Goal: Task Accomplishment & Management: Complete application form

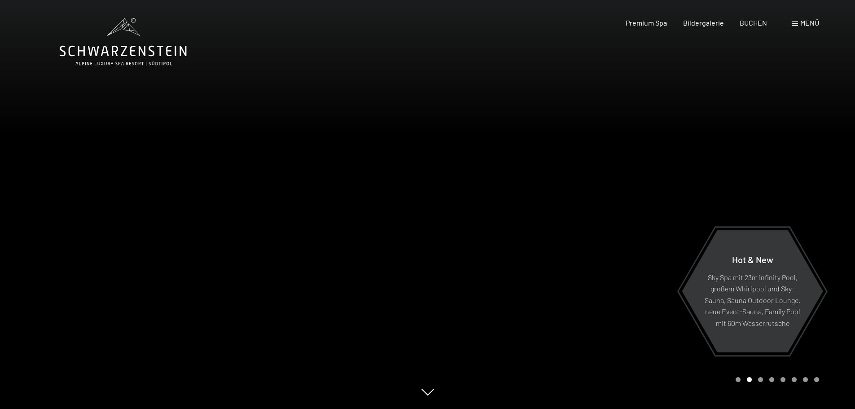
click at [816, 124] on div at bounding box center [642, 204] width 428 height 409
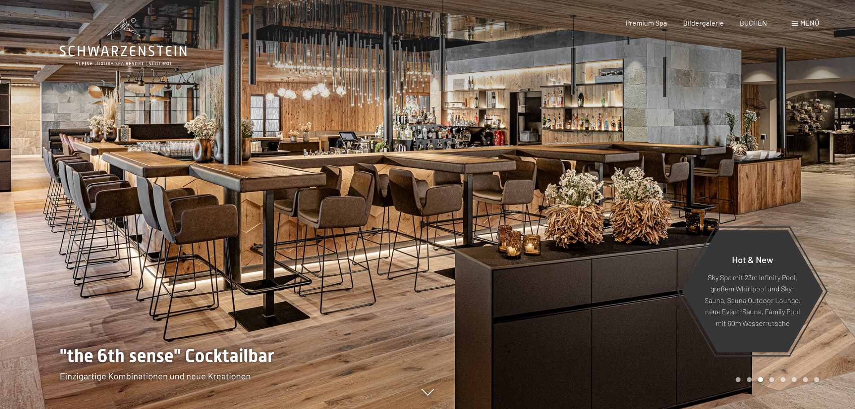
click at [816, 124] on div at bounding box center [642, 204] width 428 height 409
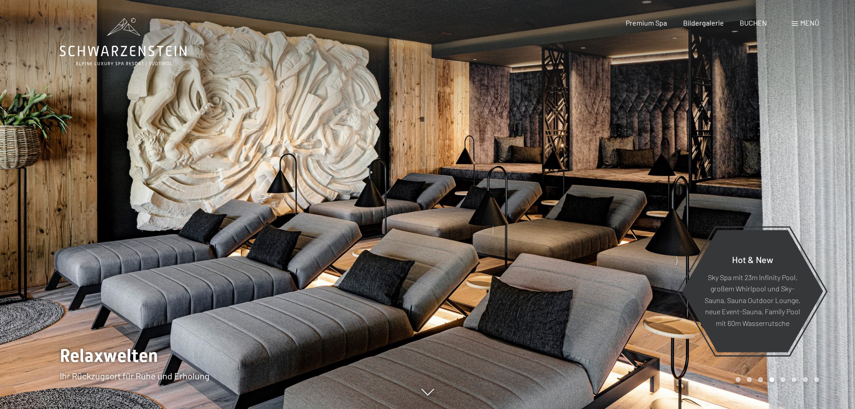
click at [816, 124] on div at bounding box center [642, 204] width 428 height 409
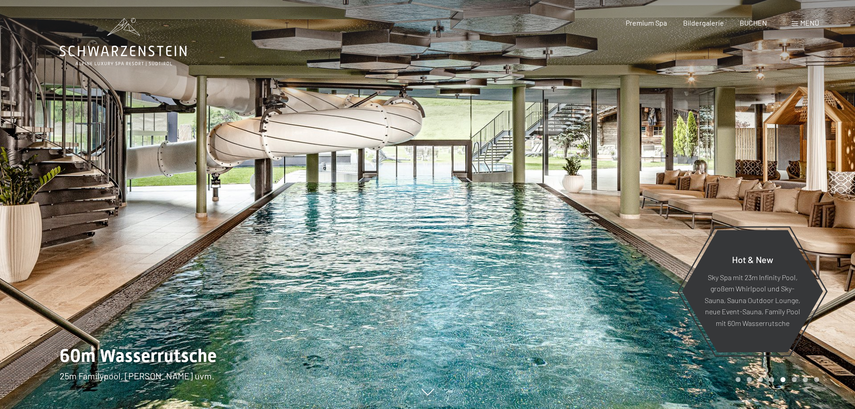
click at [816, 124] on div at bounding box center [642, 204] width 428 height 409
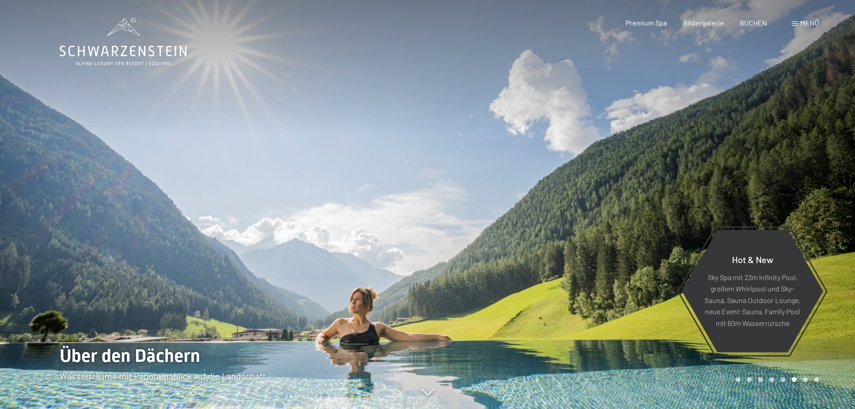
click at [816, 124] on div at bounding box center [642, 204] width 428 height 409
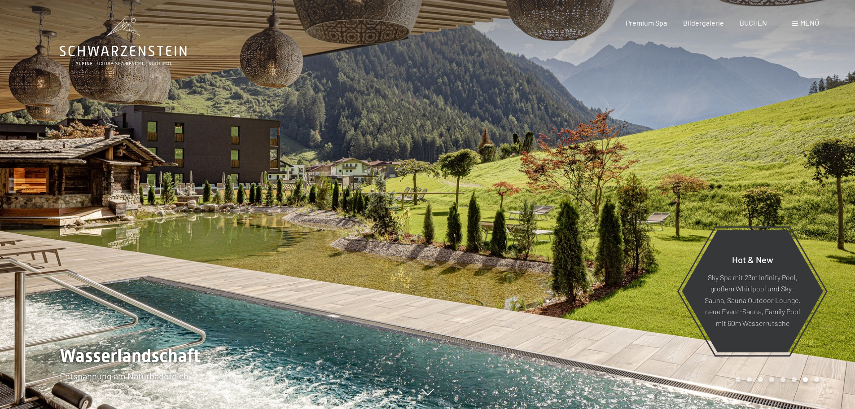
click at [816, 124] on div at bounding box center [642, 204] width 428 height 409
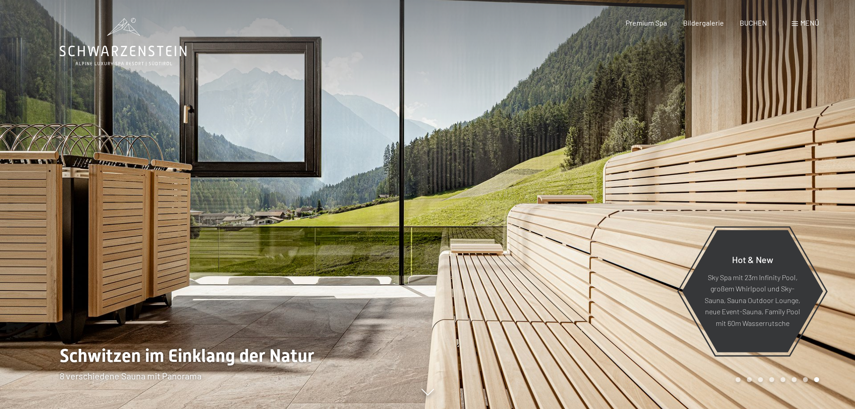
click at [816, 124] on div at bounding box center [642, 204] width 428 height 409
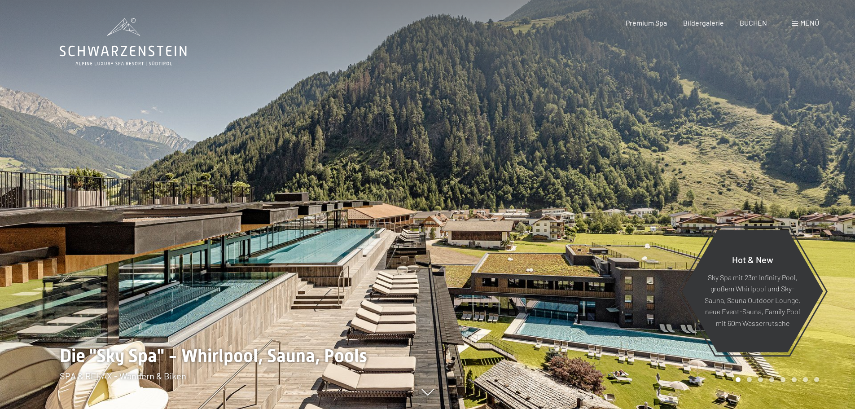
click at [816, 124] on div at bounding box center [642, 204] width 428 height 409
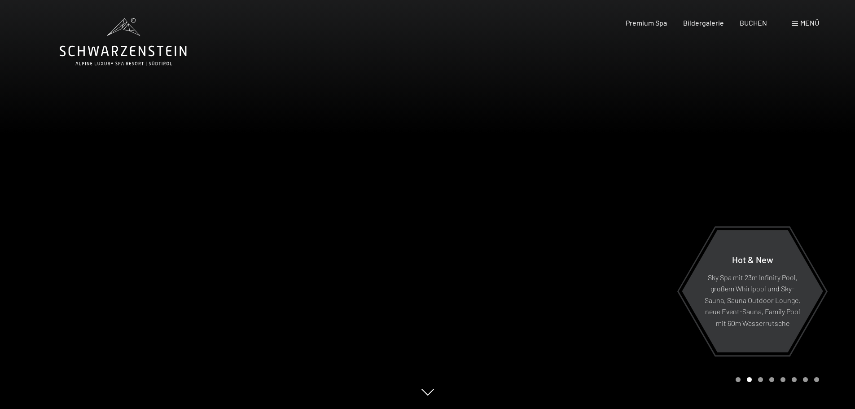
click at [794, 22] on span at bounding box center [795, 24] width 6 height 4
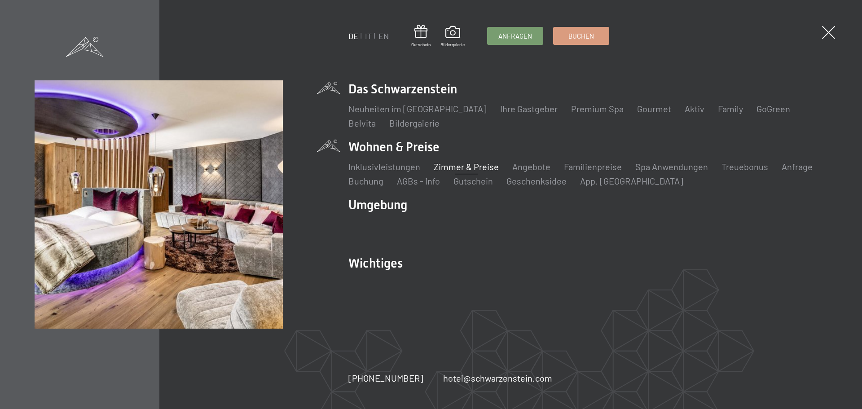
click at [459, 168] on link "Zimmer & Preise" at bounding box center [466, 166] width 65 height 11
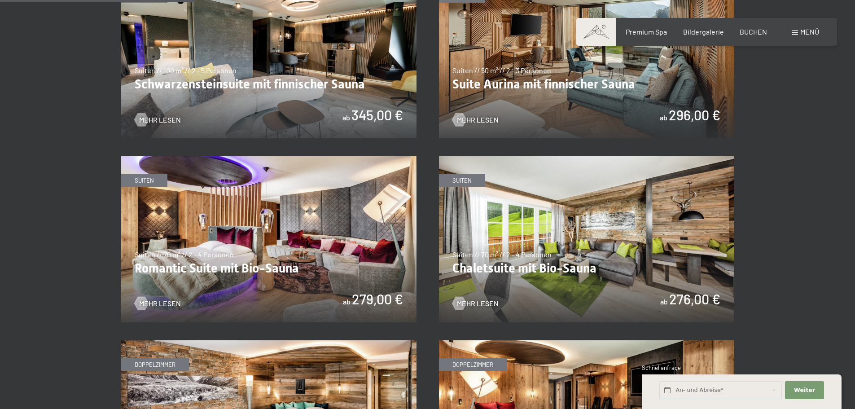
scroll to position [719, 0]
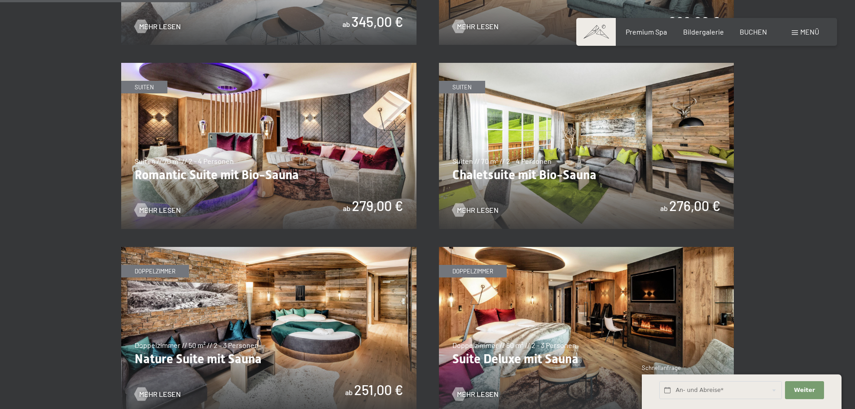
click at [629, 153] on img at bounding box center [586, 146] width 295 height 166
click at [605, 144] on img at bounding box center [586, 146] width 295 height 166
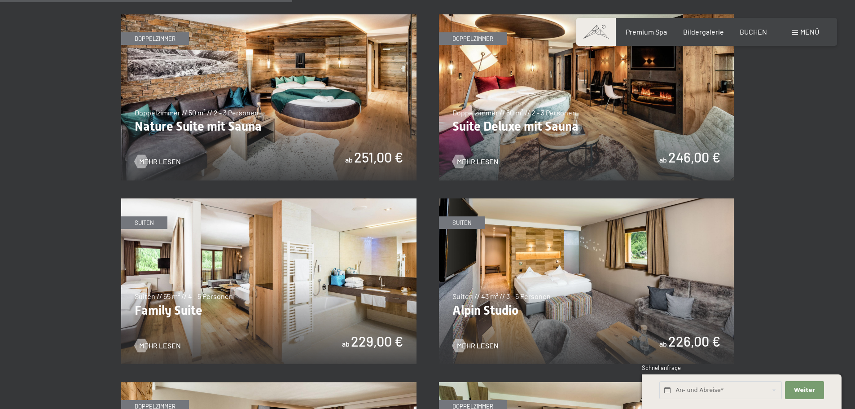
scroll to position [988, 0]
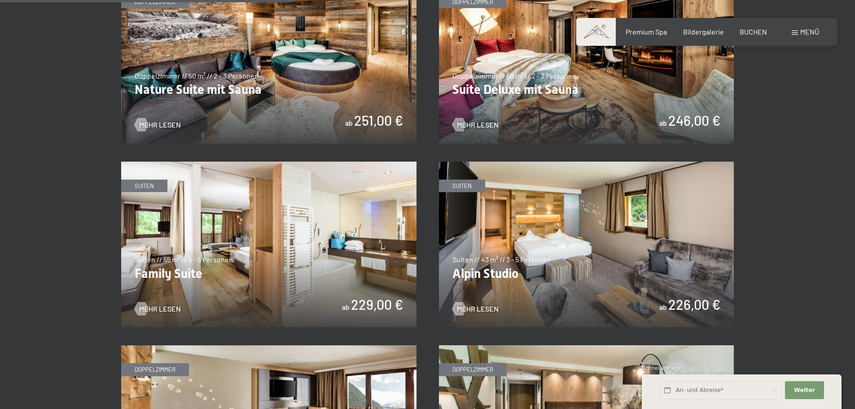
click at [556, 229] on img at bounding box center [586, 245] width 295 height 166
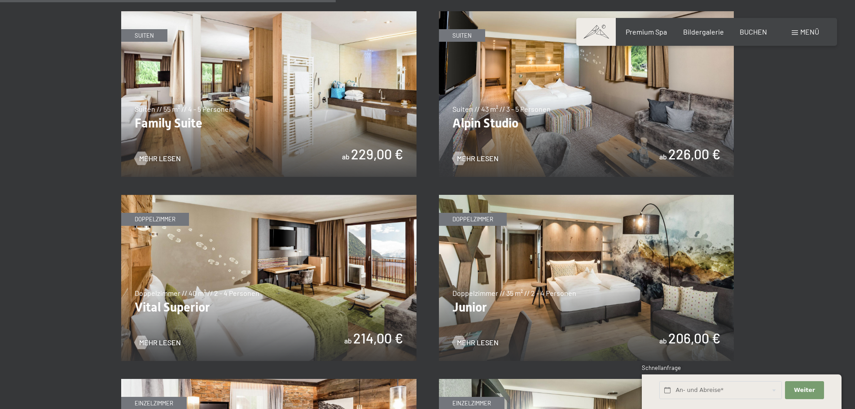
scroll to position [1123, 0]
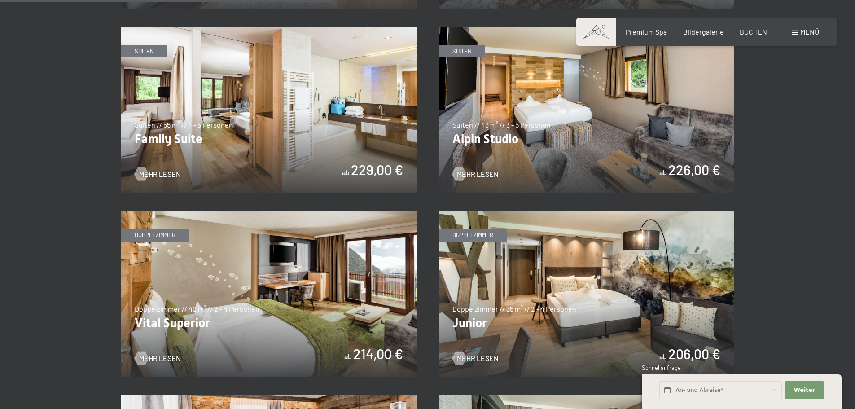
click at [273, 117] on img at bounding box center [268, 110] width 295 height 166
click at [284, 278] on img at bounding box center [268, 294] width 295 height 166
click at [595, 292] on img at bounding box center [586, 294] width 295 height 166
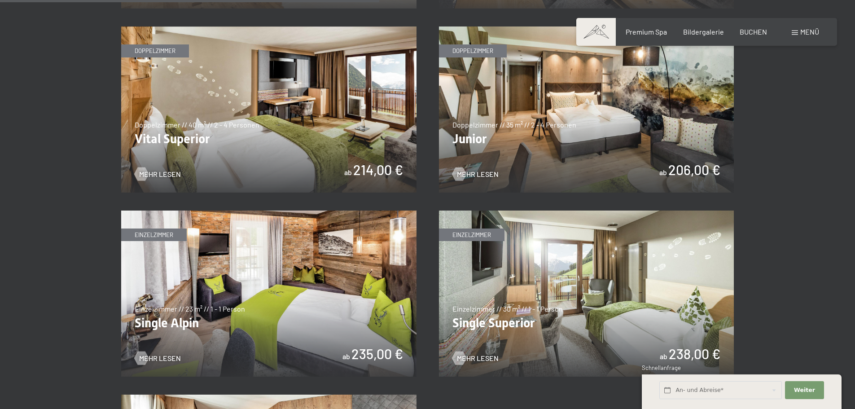
scroll to position [1347, 0]
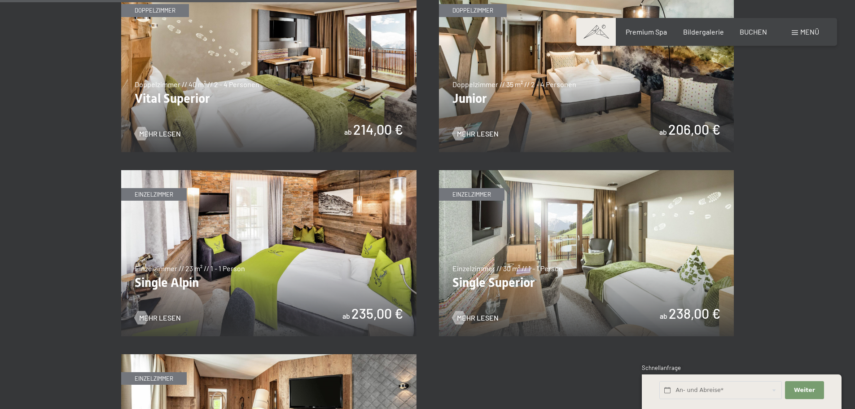
click at [247, 247] on img at bounding box center [268, 253] width 295 height 166
click at [610, 268] on img at bounding box center [586, 253] width 295 height 166
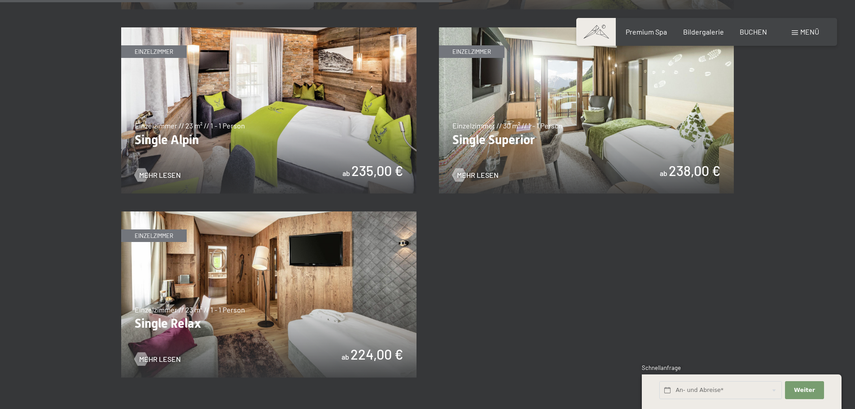
scroll to position [1527, 0]
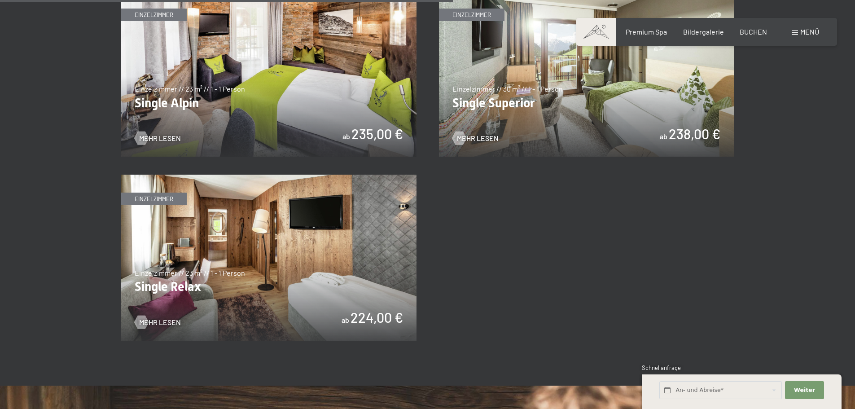
click at [256, 242] on img at bounding box center [268, 258] width 295 height 166
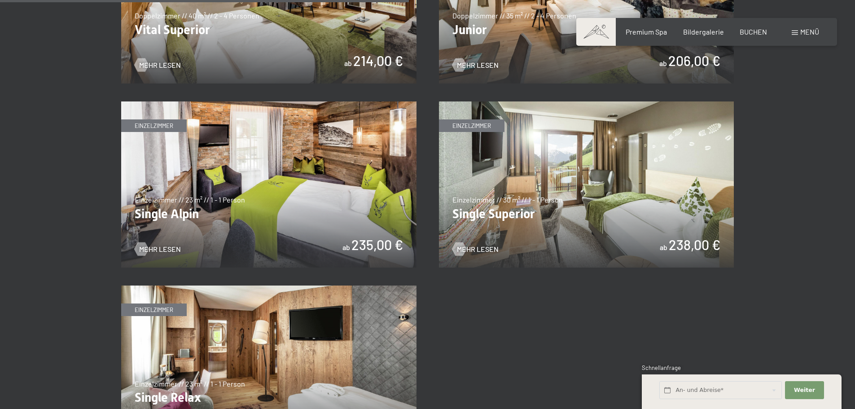
scroll to position [1347, 0]
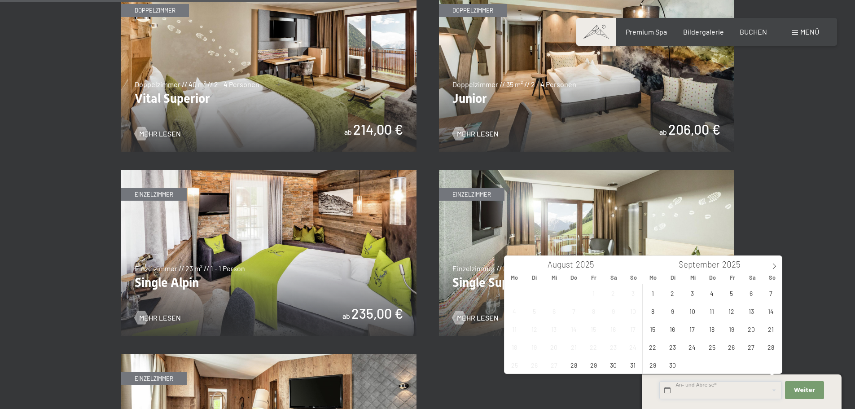
click at [751, 388] on input "text" at bounding box center [721, 390] width 123 height 18
click at [777, 265] on icon at bounding box center [774, 266] width 6 height 6
click at [709, 293] on span "2" at bounding box center [713, 293] width 18 height 18
click at [771, 296] on span "5" at bounding box center [772, 293] width 18 height 18
type input "Do. 02.10.2025 - So. 05.10.2025"
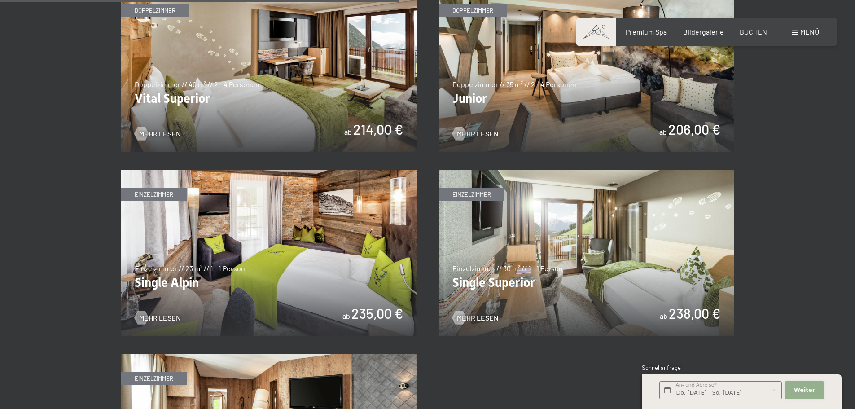
click at [808, 387] on span "Weiter" at bounding box center [804, 390] width 21 height 8
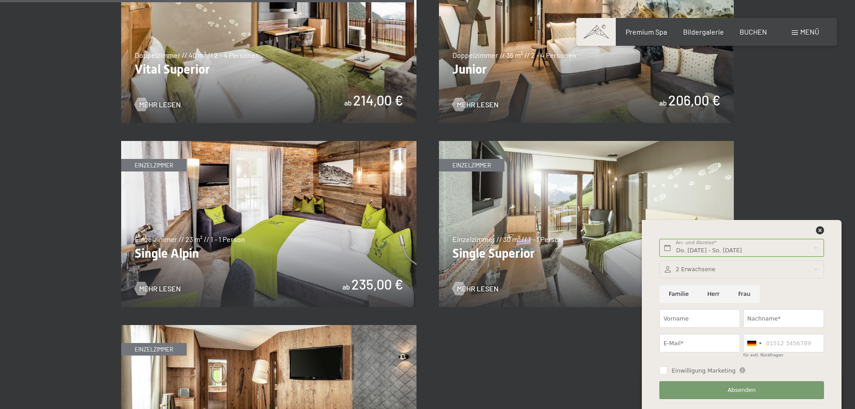
scroll to position [1392, 0]
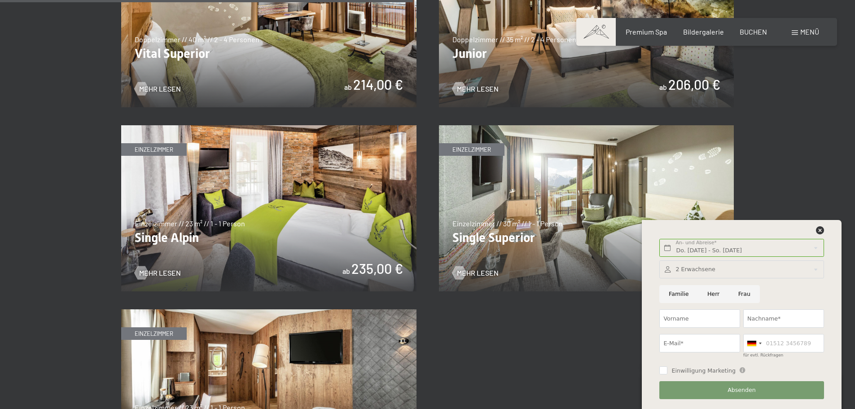
click at [817, 271] on div at bounding box center [742, 269] width 164 height 18
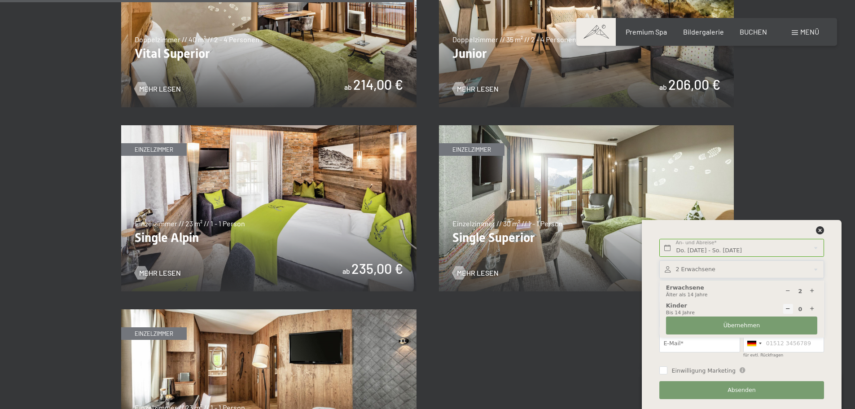
click at [814, 288] on icon at bounding box center [813, 291] width 6 height 6
type input "3"
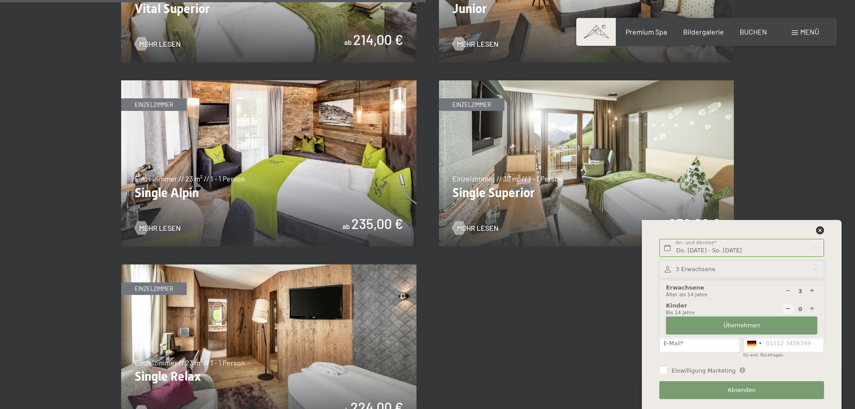
click at [744, 322] on span "Übernehmen" at bounding box center [742, 326] width 37 height 8
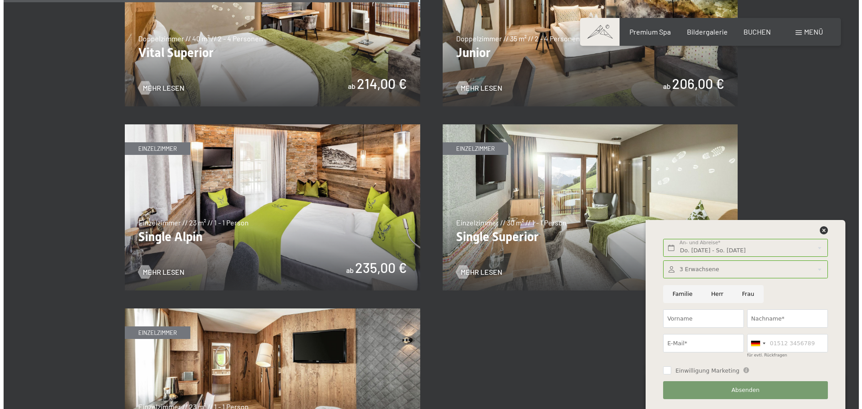
scroll to position [1392, 0]
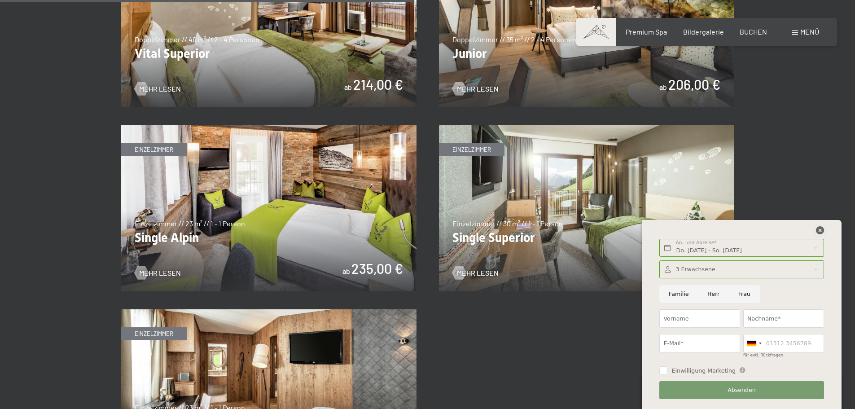
click at [819, 231] on icon at bounding box center [820, 230] width 8 height 8
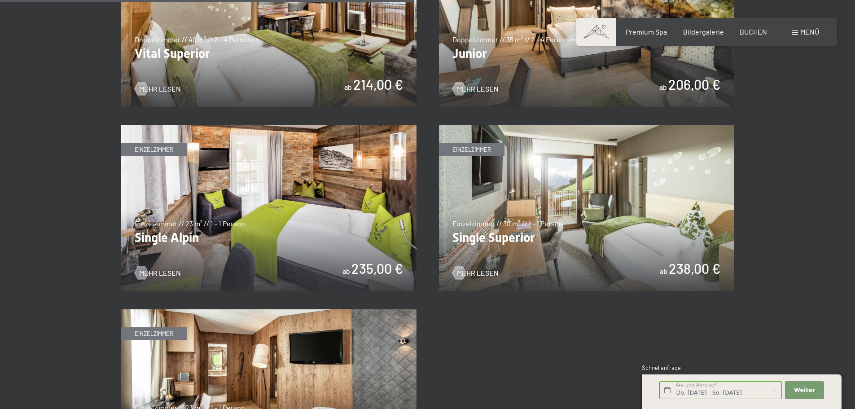
click at [792, 34] on div "Menü" at bounding box center [805, 32] width 27 height 10
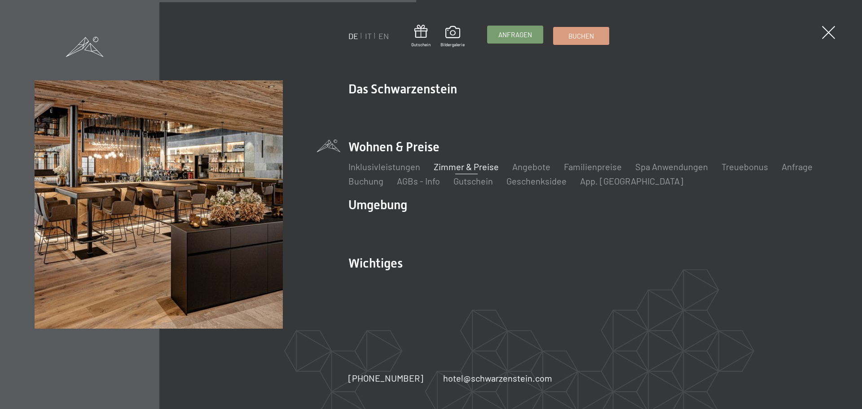
click at [519, 38] on span "Anfragen" at bounding box center [515, 34] width 34 height 9
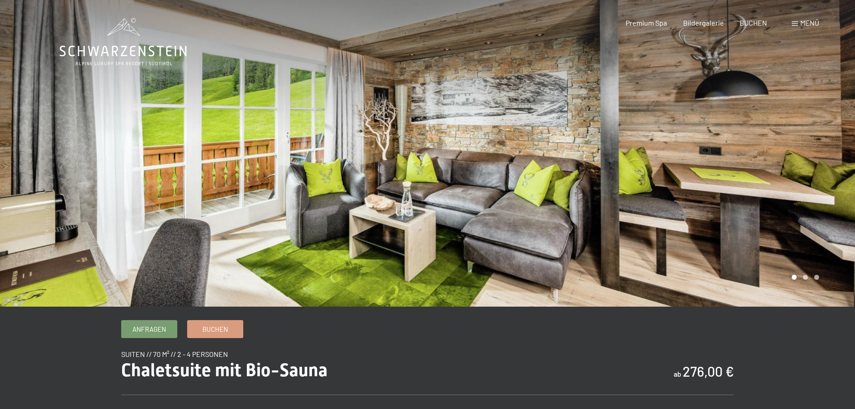
click at [605, 147] on div at bounding box center [642, 153] width 428 height 307
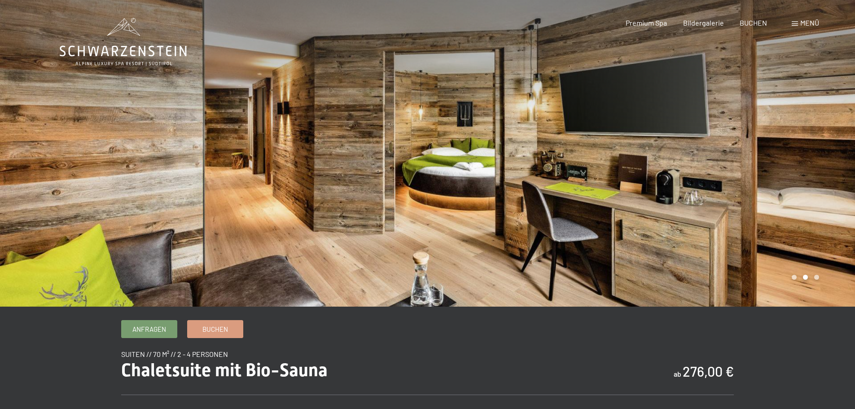
click at [605, 147] on div at bounding box center [642, 153] width 428 height 307
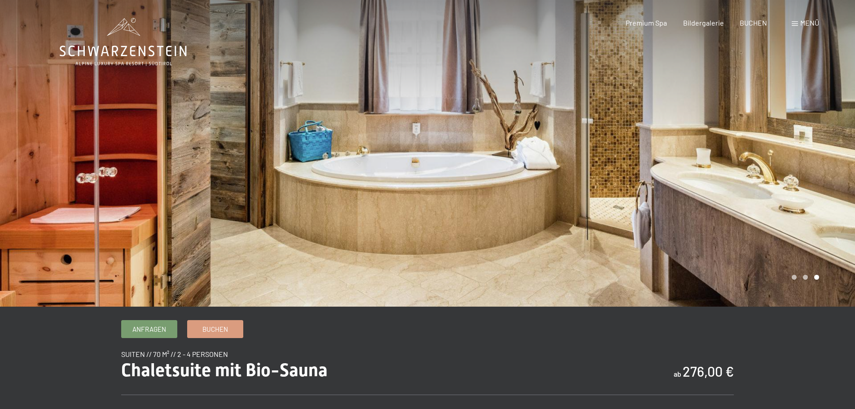
click at [605, 150] on div at bounding box center [642, 153] width 428 height 307
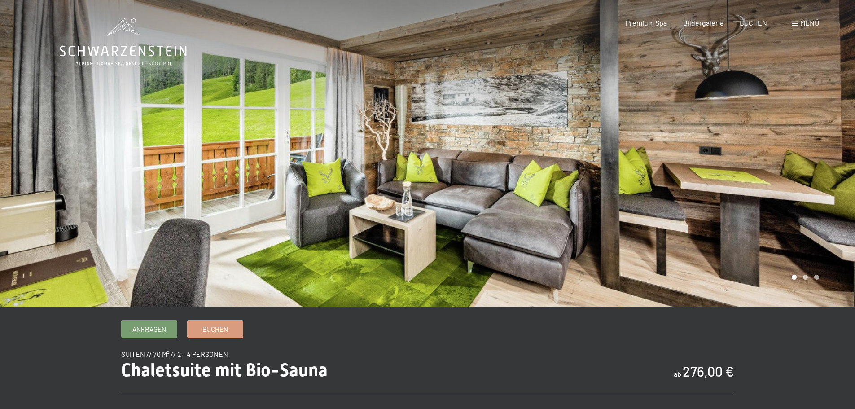
click at [605, 152] on div at bounding box center [642, 153] width 428 height 307
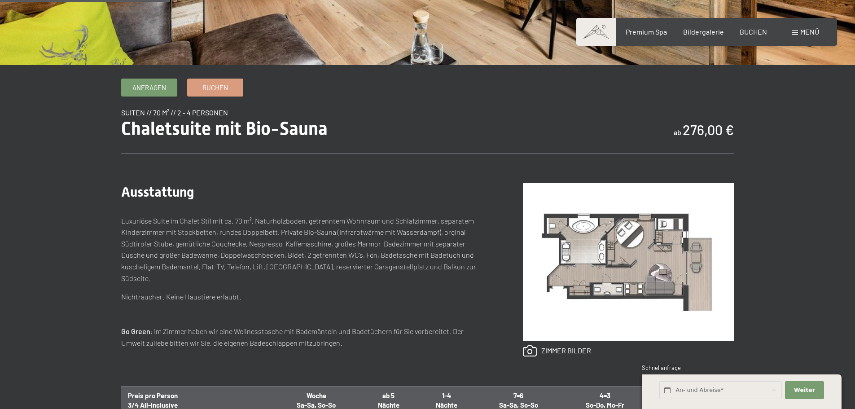
scroll to position [269, 0]
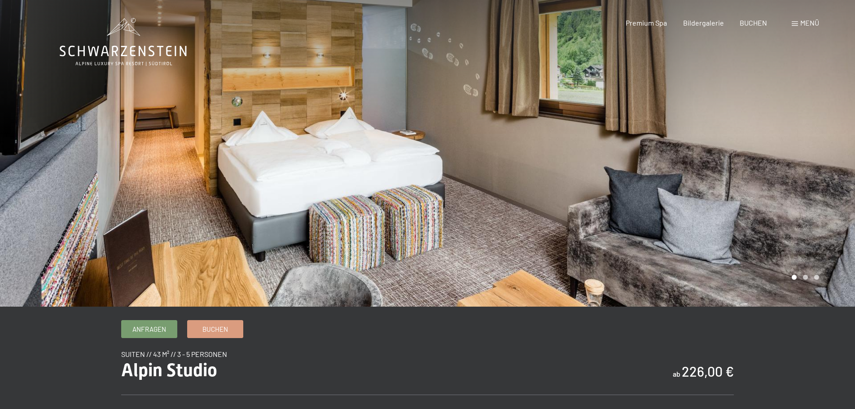
click at [641, 179] on div at bounding box center [642, 153] width 428 height 307
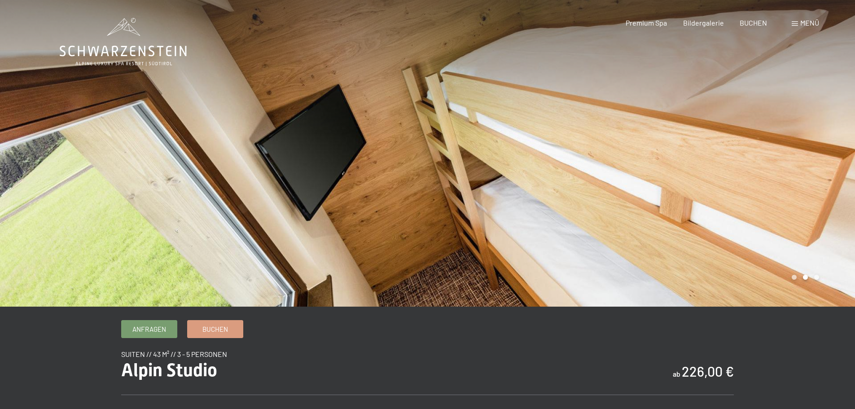
click at [641, 179] on div at bounding box center [642, 153] width 428 height 307
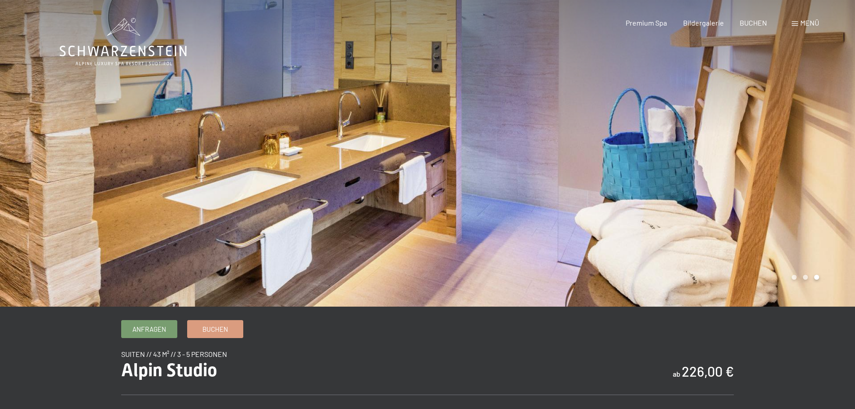
click at [641, 179] on div at bounding box center [642, 153] width 428 height 307
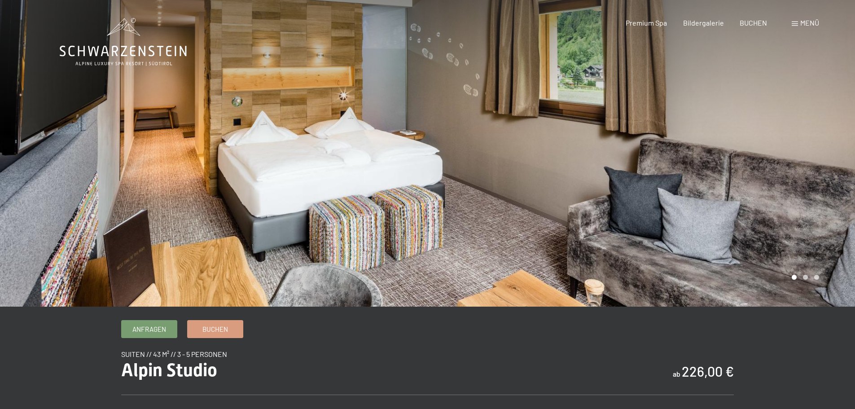
click at [641, 179] on div at bounding box center [642, 153] width 428 height 307
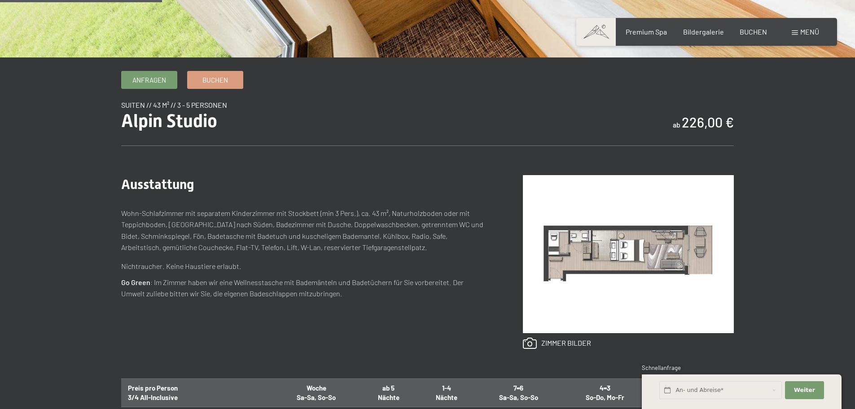
scroll to position [269, 0]
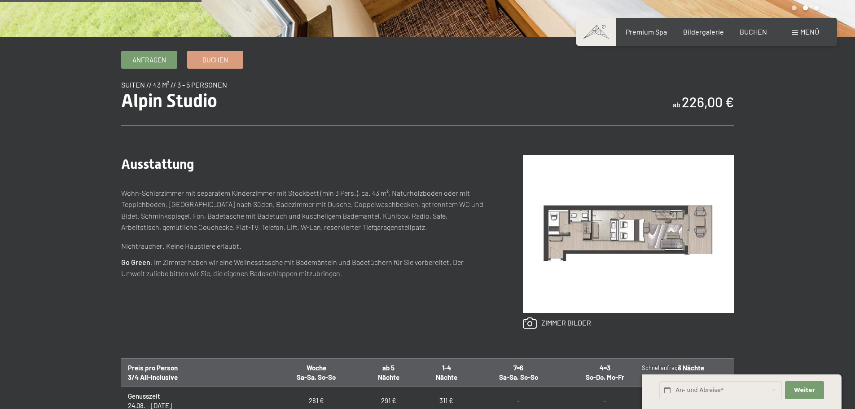
drag, startPoint x: 669, startPoint y: 253, endPoint x: 670, endPoint y: 247, distance: 5.9
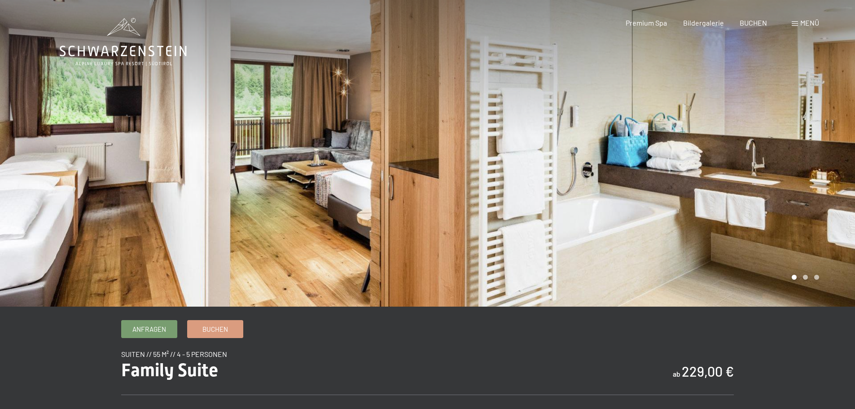
click at [779, 185] on div at bounding box center [642, 153] width 428 height 307
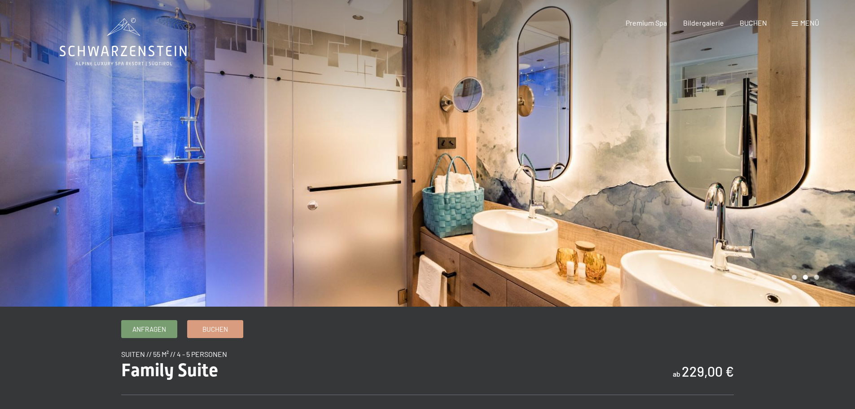
click at [779, 185] on div at bounding box center [642, 153] width 428 height 307
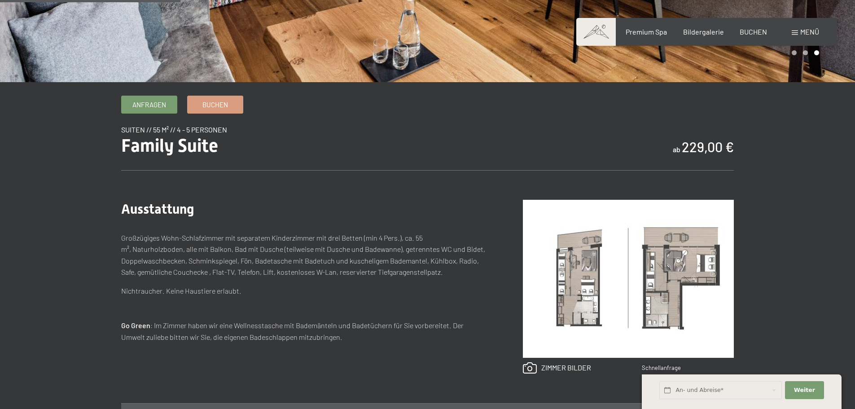
scroll to position [269, 0]
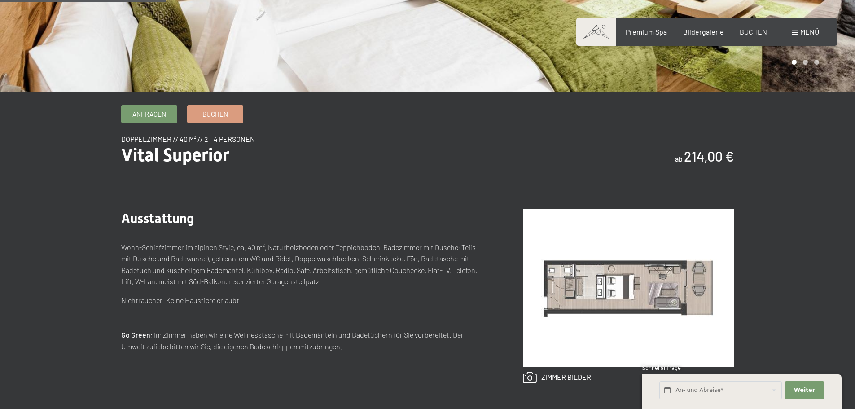
scroll to position [225, 0]
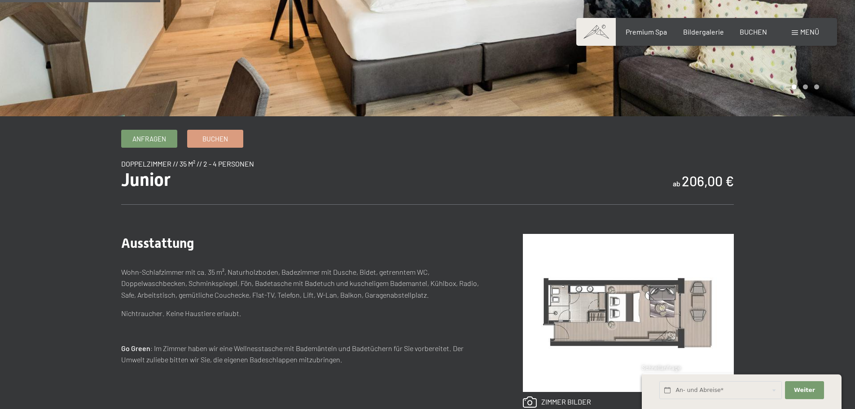
scroll to position [225, 0]
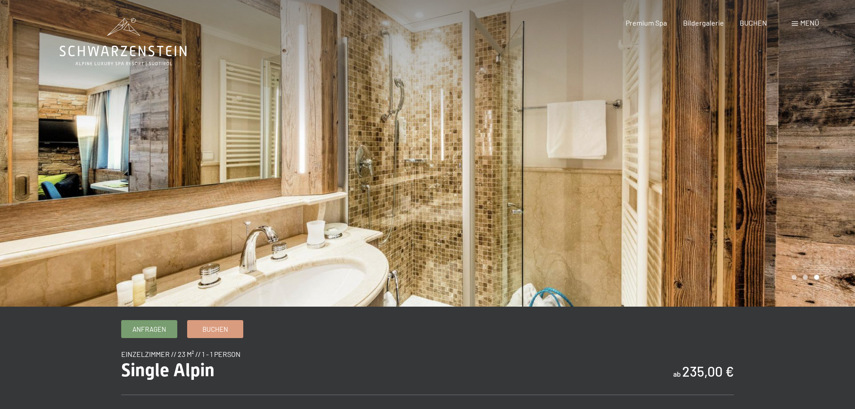
click at [314, 244] on div at bounding box center [214, 153] width 428 height 307
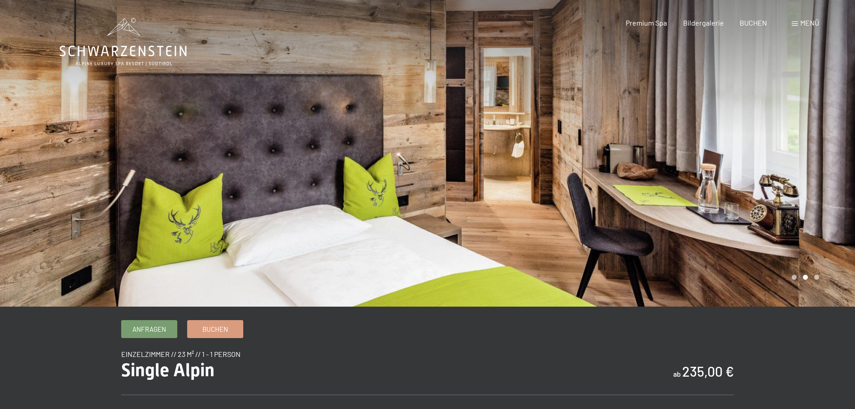
click at [314, 244] on div at bounding box center [214, 153] width 428 height 307
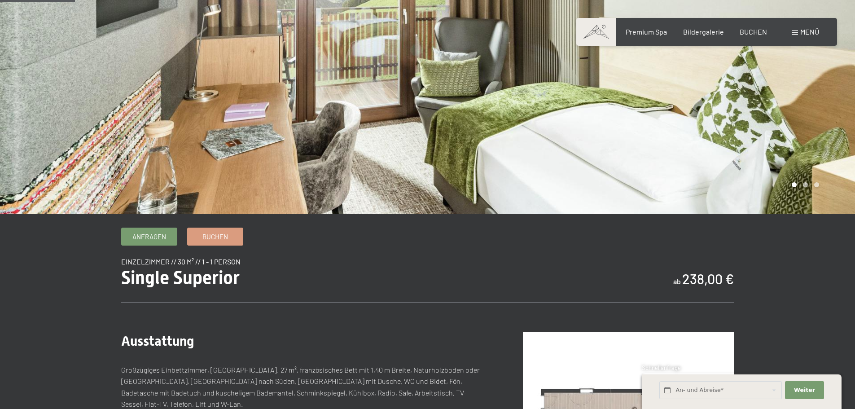
scroll to position [90, 0]
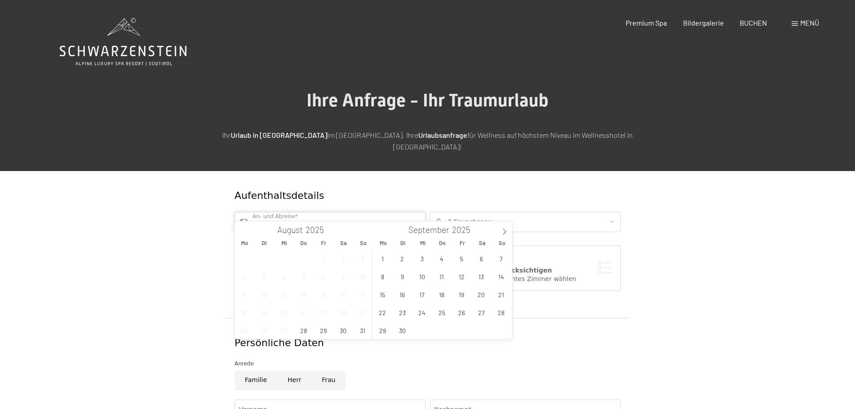
click at [417, 212] on input "text" at bounding box center [330, 222] width 191 height 20
click at [502, 231] on icon at bounding box center [505, 232] width 6 height 6
click at [445, 256] on span "2" at bounding box center [442, 259] width 18 height 18
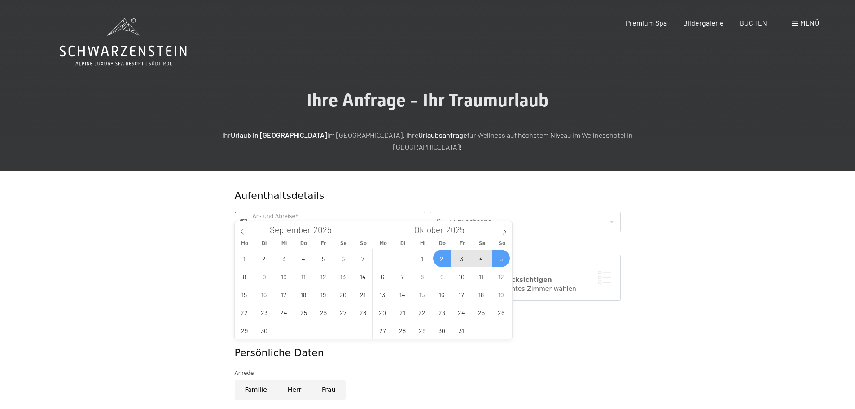
click at [505, 258] on span "5" at bounding box center [502, 259] width 18 height 18
type input "Do. 02.10.2025 - So. 05.10.2025"
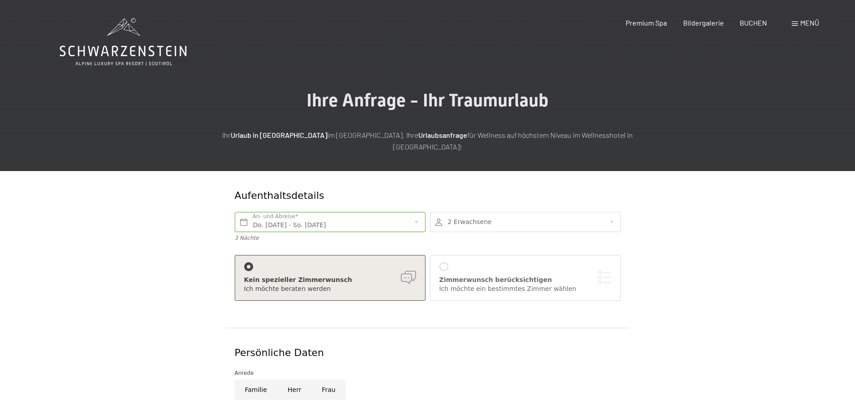
click at [525, 212] on div at bounding box center [525, 222] width 191 height 20
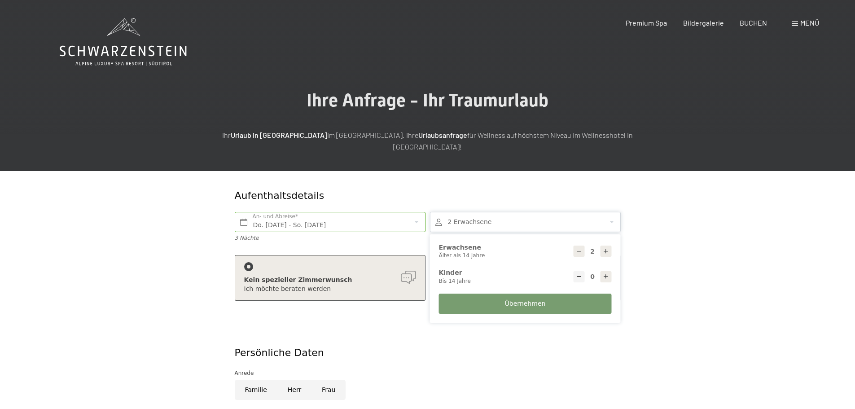
click at [605, 248] on icon at bounding box center [606, 251] width 6 height 6
type input "3"
click at [537, 300] on span "Übernehmen" at bounding box center [525, 304] width 41 height 9
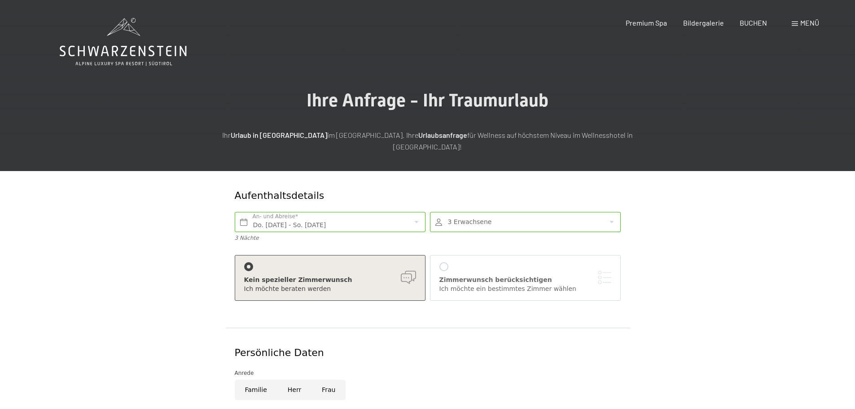
click at [445, 262] on div at bounding box center [444, 266] width 9 height 9
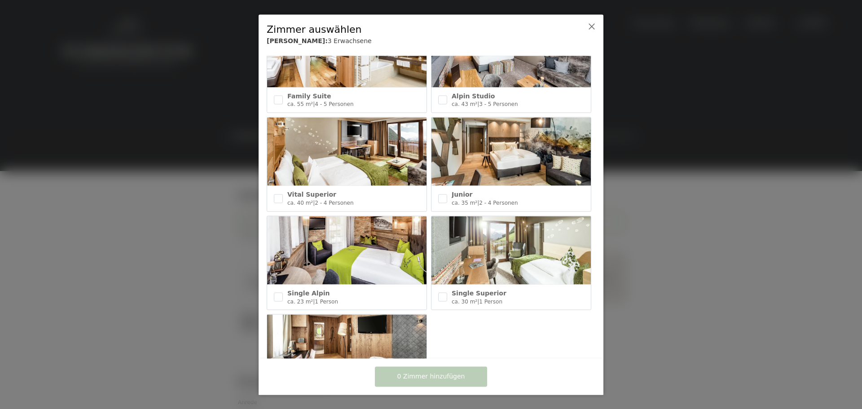
scroll to position [359, 0]
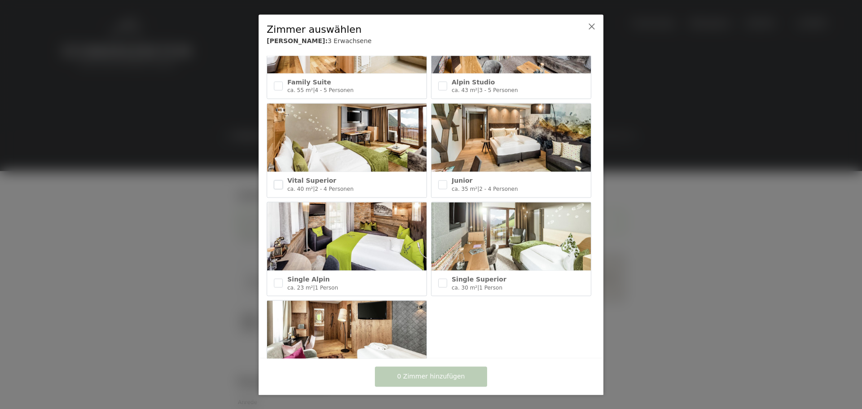
click at [280, 182] on input "checkbox" at bounding box center [278, 184] width 9 height 9
checkbox input "true"
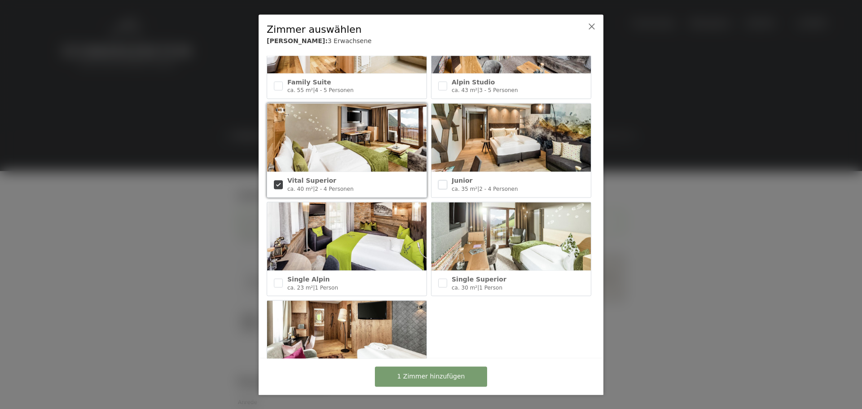
click at [444, 180] on input "checkbox" at bounding box center [442, 184] width 9 height 9
checkbox input "true"
click at [275, 279] on input "checkbox" at bounding box center [278, 283] width 9 height 9
checkbox input "true"
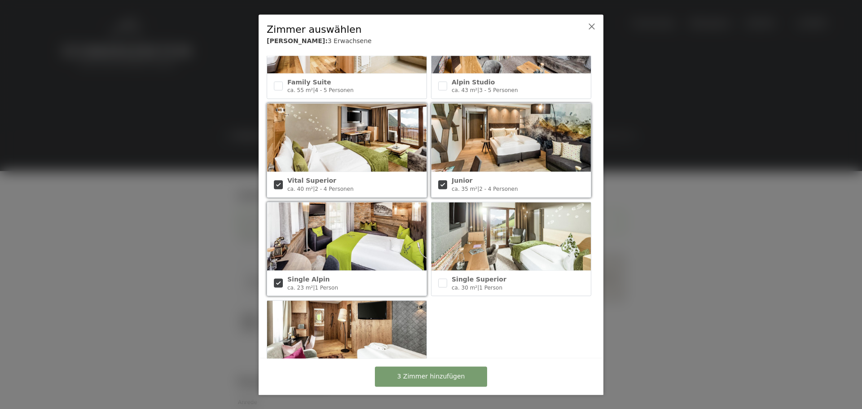
click at [445, 279] on div "Single Superior ca. 30 m² | 1 Person" at bounding box center [511, 282] width 159 height 25
checkbox input "true"
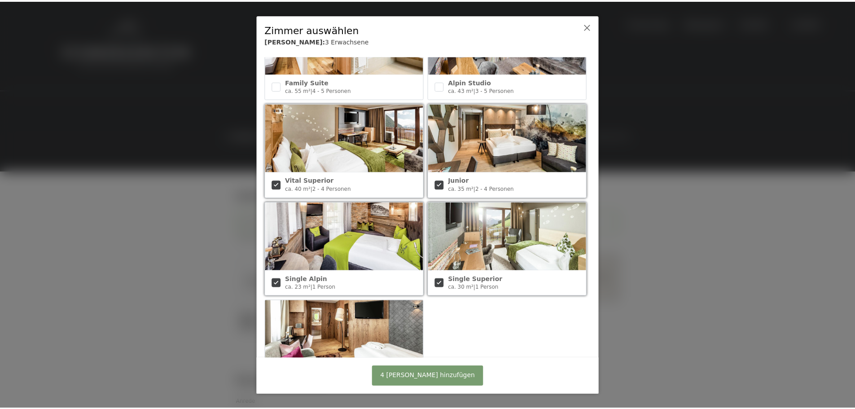
scroll to position [405, 0]
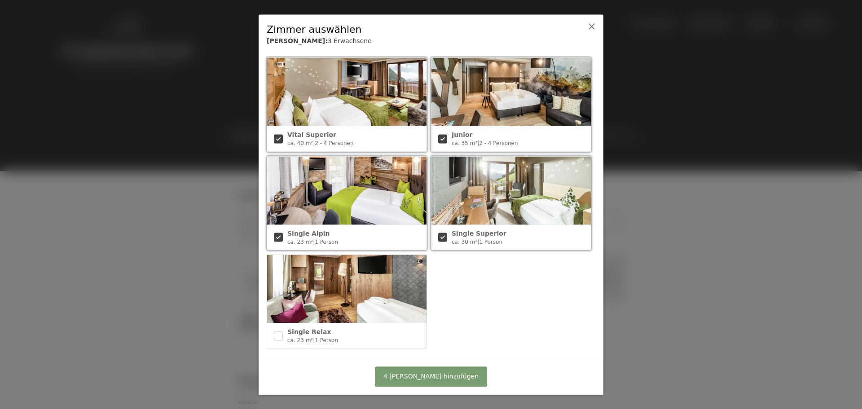
click at [278, 331] on input "checkbox" at bounding box center [278, 335] width 9 height 9
checkbox input "true"
click at [591, 26] on icon at bounding box center [591, 25] width 7 height 7
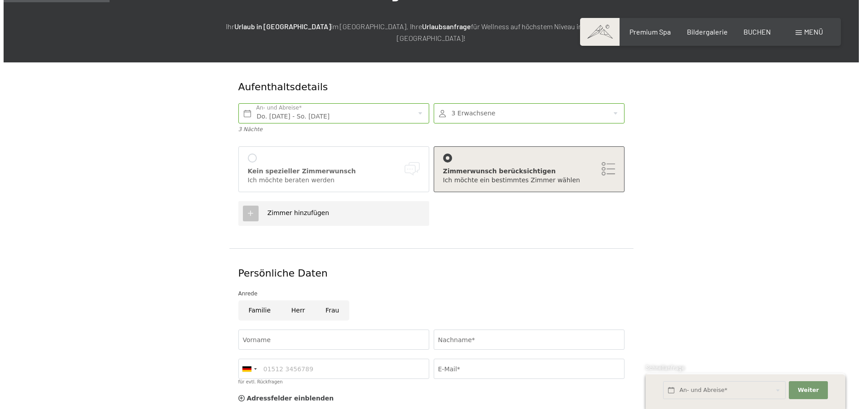
scroll to position [90, 0]
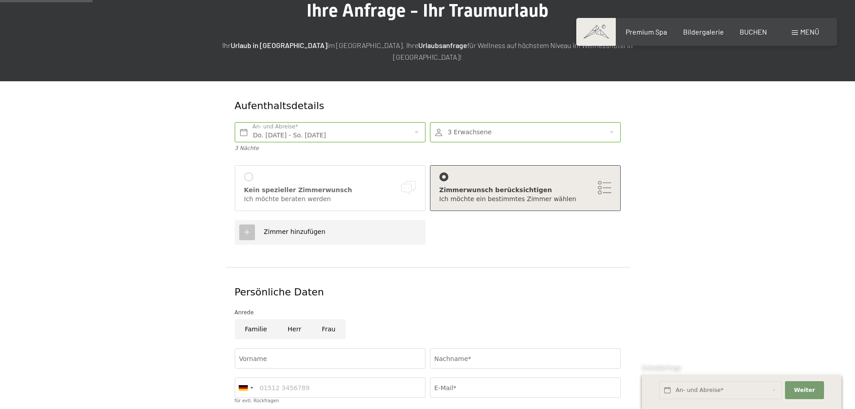
click at [251, 172] on div at bounding box center [248, 176] width 9 height 9
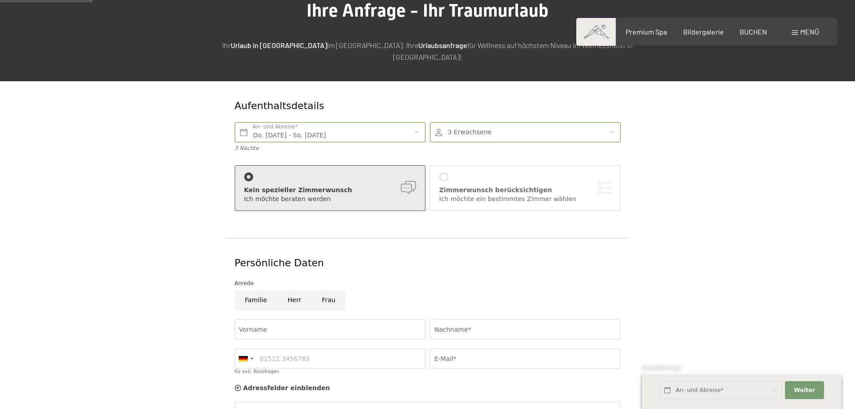
click at [441, 172] on div at bounding box center [444, 176] width 9 height 9
checkbox input "false"
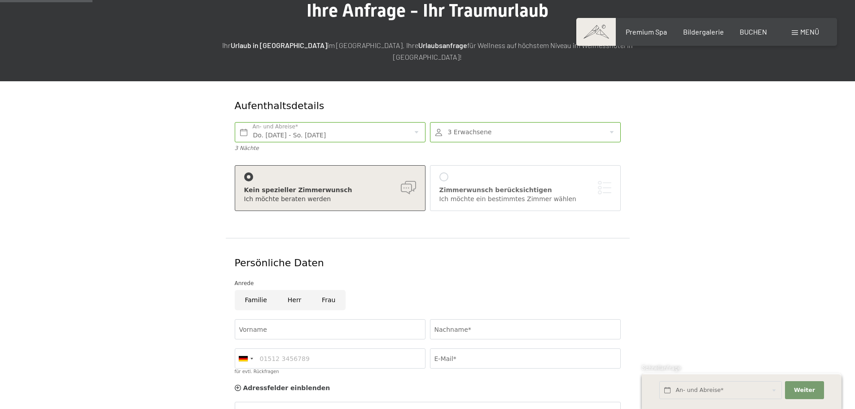
checkbox input "false"
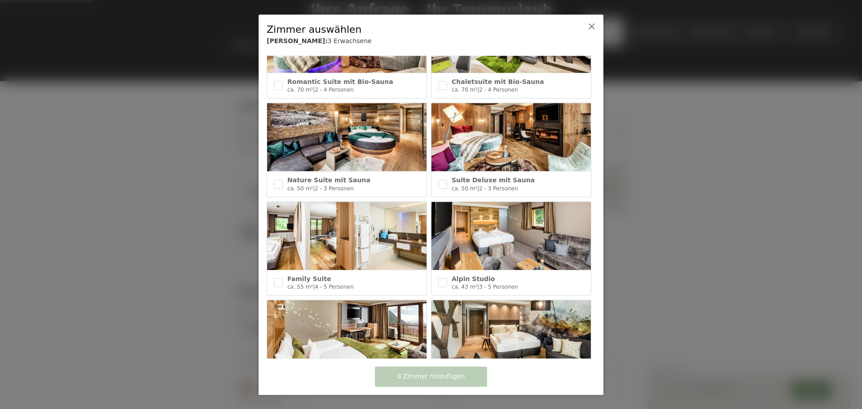
scroll to position [136, 0]
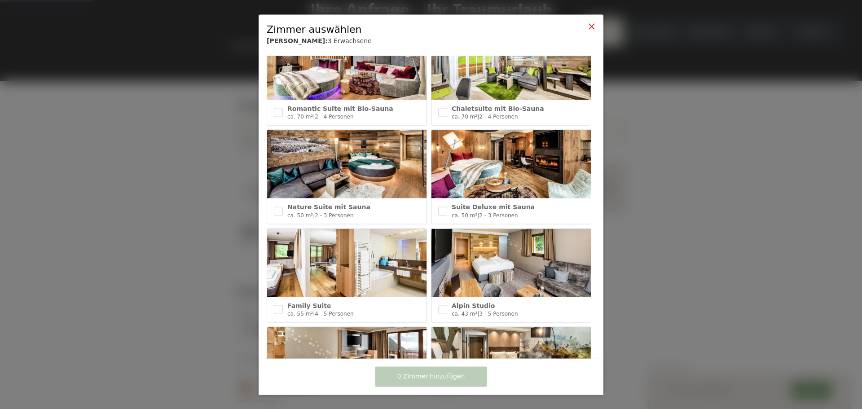
click at [593, 26] on icon at bounding box center [591, 25] width 7 height 7
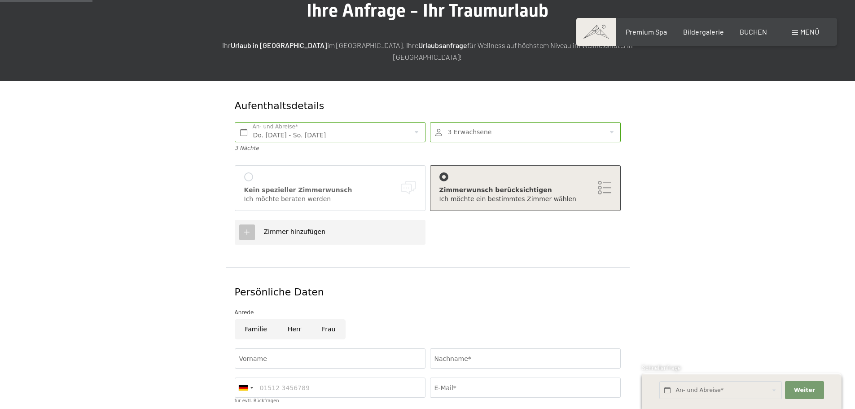
drag, startPoint x: 806, startPoint y: 31, endPoint x: 794, endPoint y: 29, distance: 12.3
click at [804, 32] on span "Menü" at bounding box center [810, 31] width 19 height 9
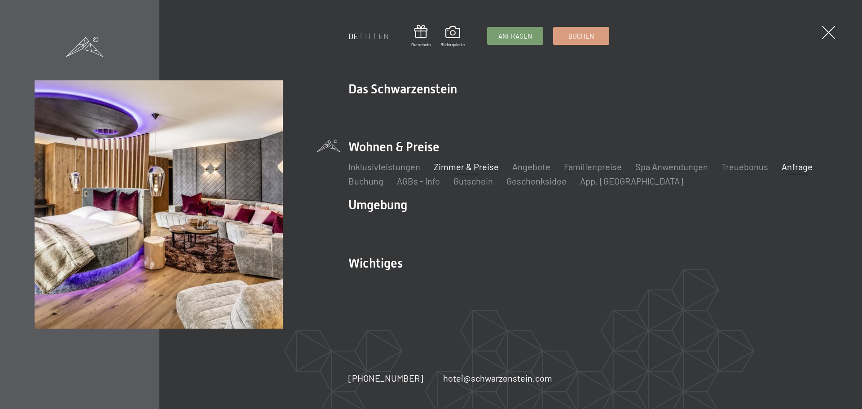
click at [455, 167] on link "Zimmer & Preise" at bounding box center [466, 166] width 65 height 11
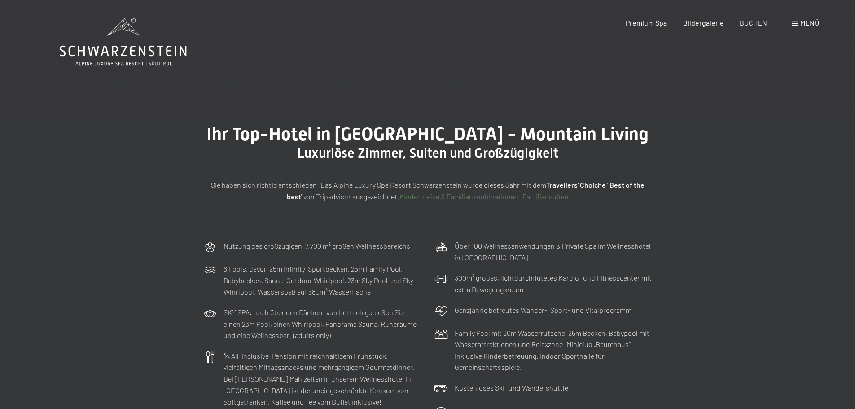
click at [799, 22] on div "Menü" at bounding box center [805, 23] width 27 height 10
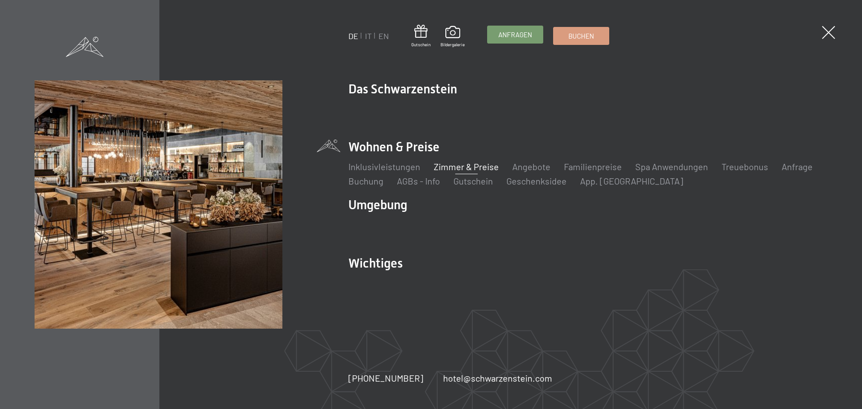
click at [520, 31] on link "Anfragen" at bounding box center [515, 34] width 55 height 17
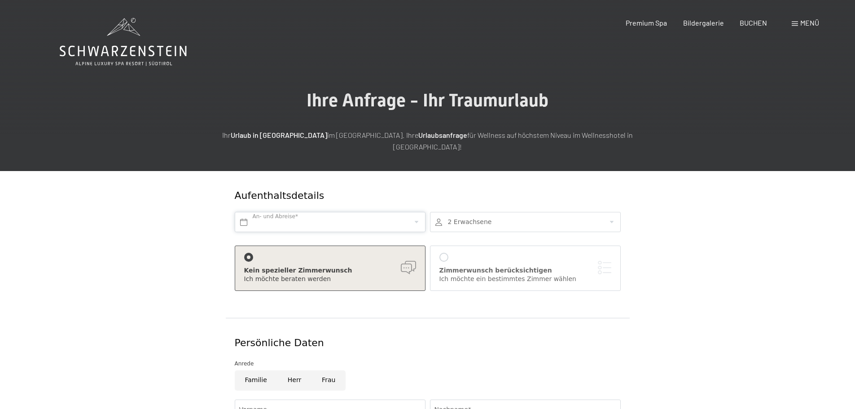
click at [393, 212] on input "text" at bounding box center [330, 222] width 191 height 20
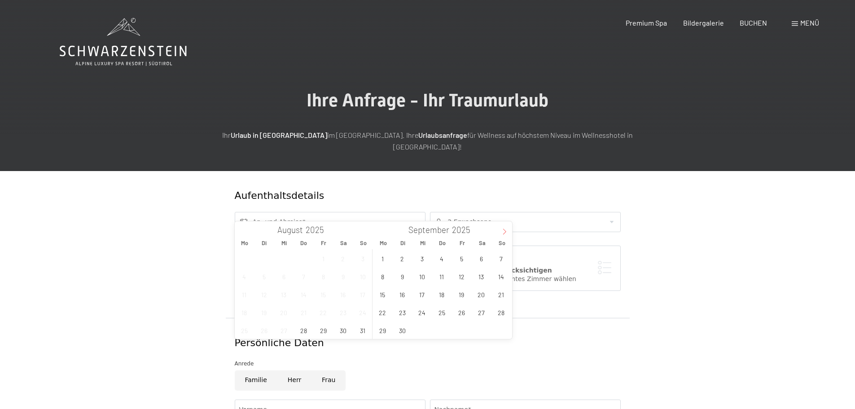
click at [505, 233] on icon at bounding box center [504, 232] width 3 height 6
click at [442, 256] on span "2" at bounding box center [442, 259] width 18 height 18
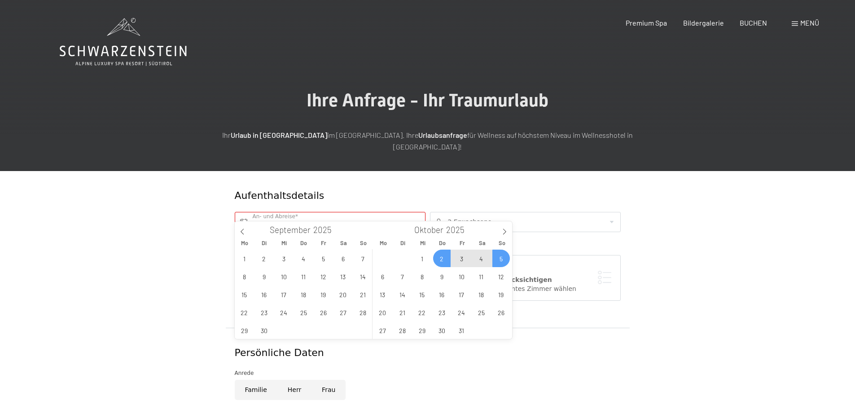
click at [503, 262] on span "5" at bounding box center [502, 259] width 18 height 18
type input "Do. [DATE] - So. [DATE]"
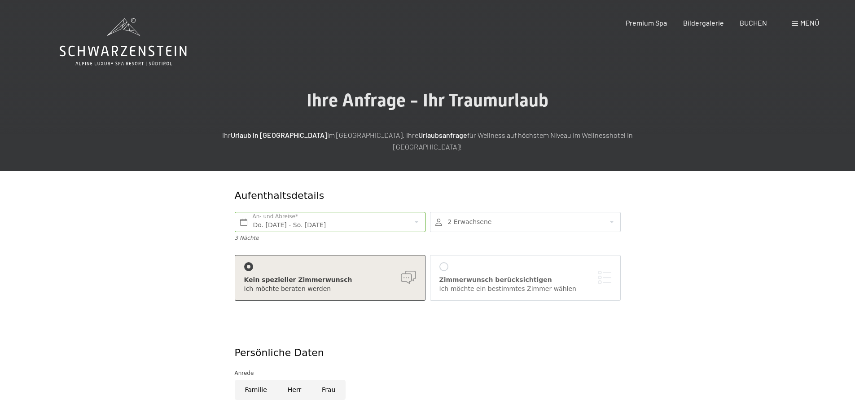
click at [458, 262] on div "Zimmerwunsch berücksichtigen Ich möchte ein bestimmtes Zimmer wählen" at bounding box center [526, 277] width 172 height 31
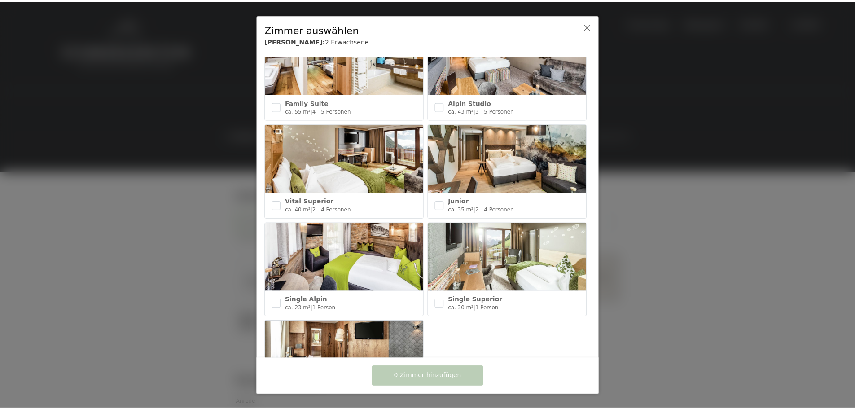
scroll to position [359, 0]
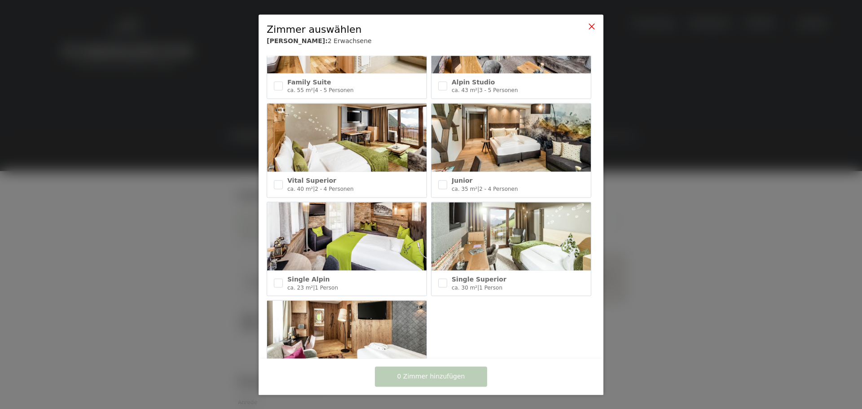
click at [593, 30] on div at bounding box center [591, 26] width 7 height 9
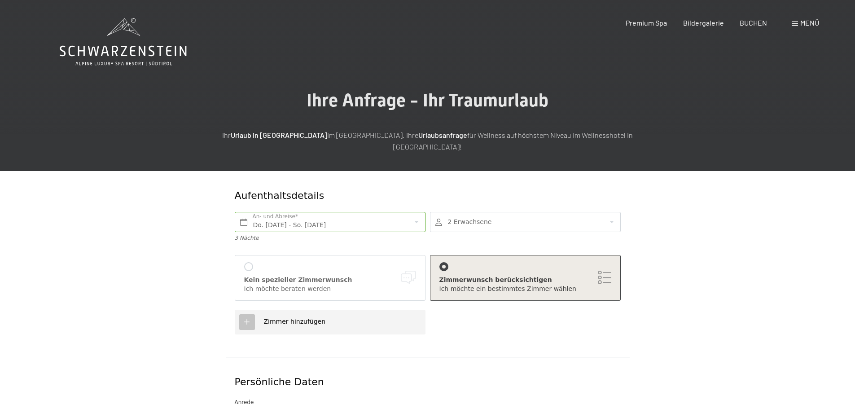
click at [245, 262] on div "Kein spezieller Zimmerwunsch Ich möchte beraten werden" at bounding box center [330, 277] width 172 height 31
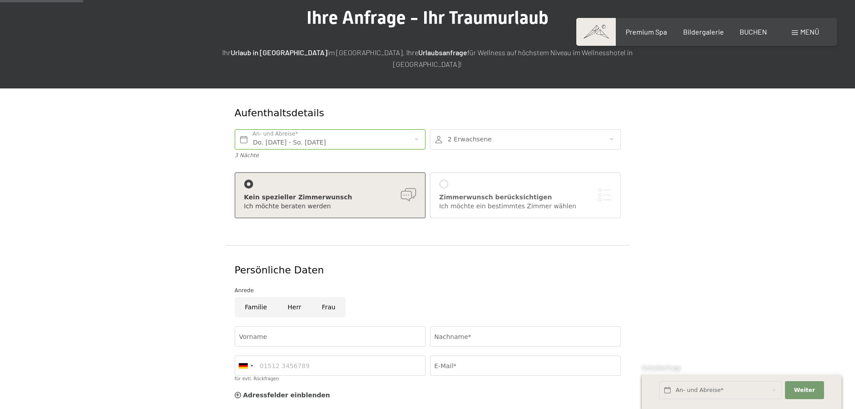
scroll to position [90, 0]
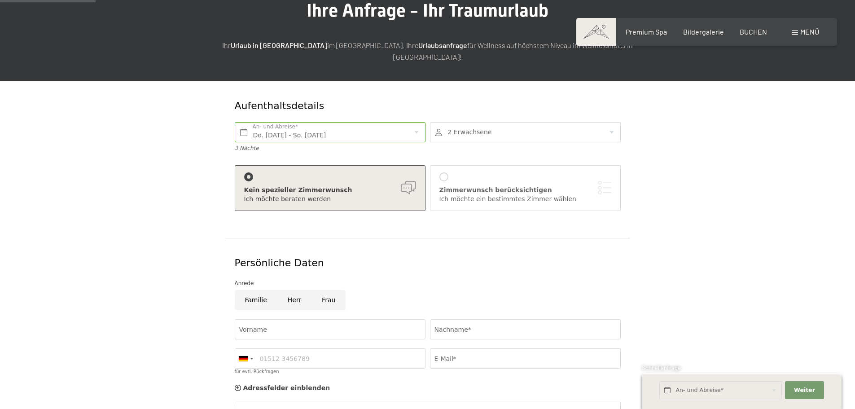
click at [409, 186] on div "Kein spezieller Zimmerwunsch" at bounding box center [330, 190] width 172 height 9
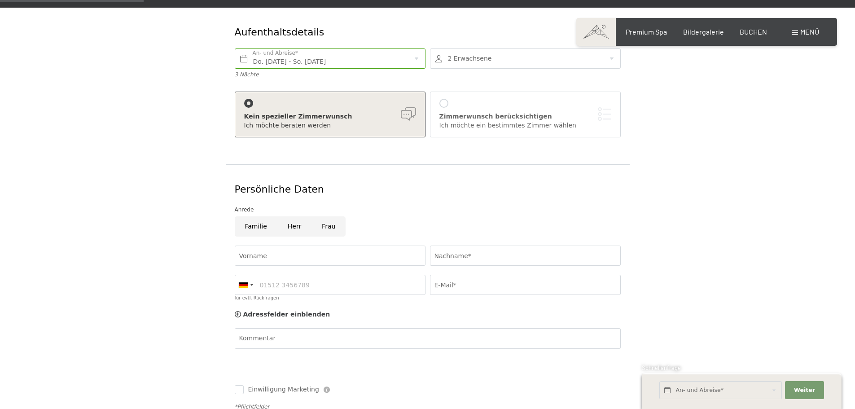
scroll to position [180, 0]
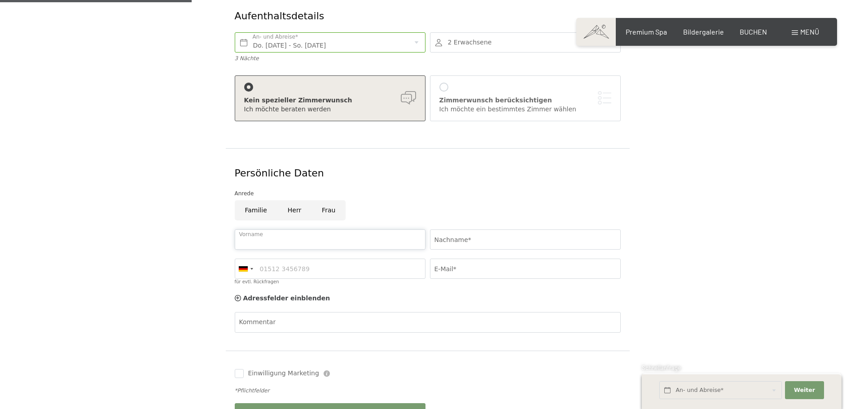
click at [316, 231] on input "Vorname" at bounding box center [330, 239] width 191 height 20
type input "Martin"
type input "Schmuck"
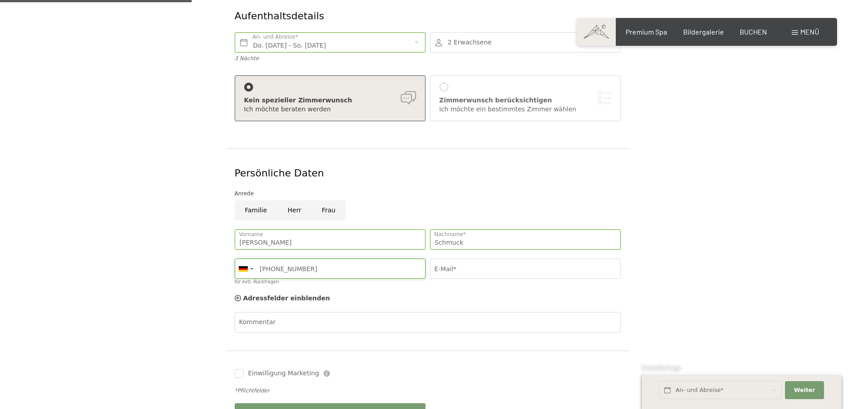
type input "+4917623511738"
click at [0, 0] on button "Übernehmen" at bounding box center [0, 0] width 0 height 0
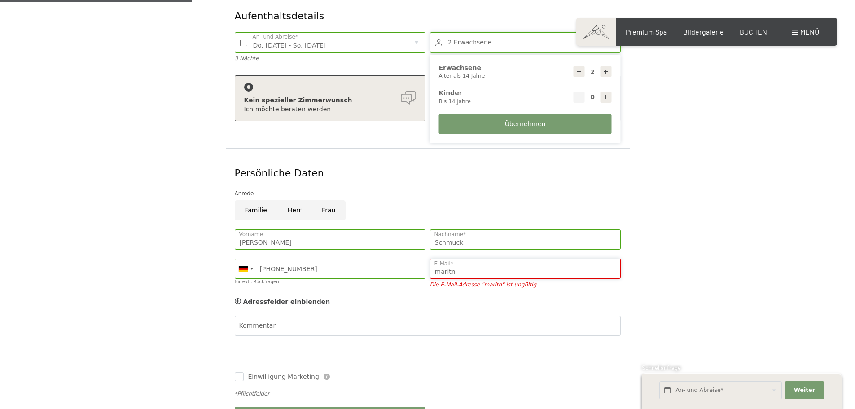
click at [514, 260] on input "maritn" at bounding box center [525, 269] width 191 height 20
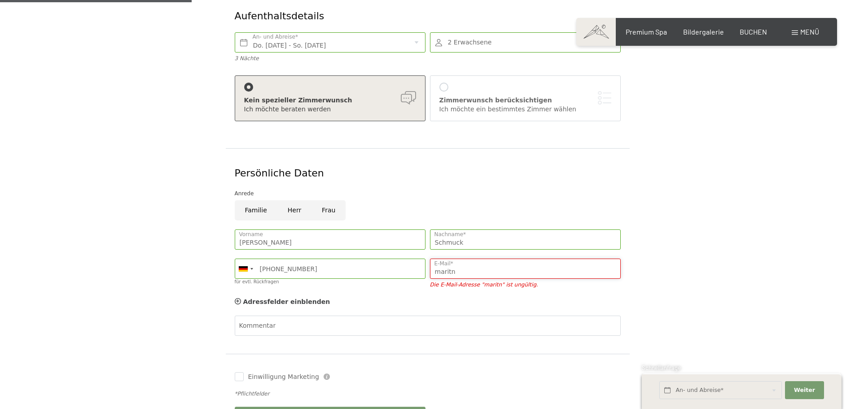
type input "maritn.schmuck@the-doctor.de"
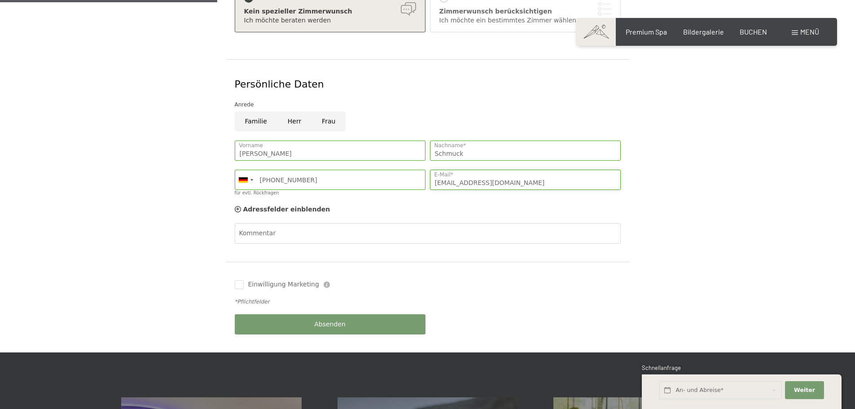
scroll to position [269, 0]
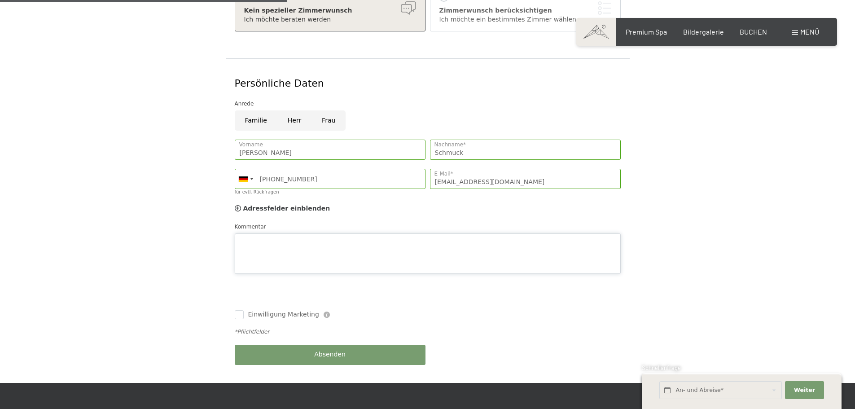
click at [265, 222] on div "Kommentar" at bounding box center [428, 248] width 386 height 52
type textarea "B"
type textarea "Bitte 2 Zimmer anbieten. KEINE Dreierbelegung. Vielen Dank"
click at [242, 310] on input "Einwilligung Marketing" at bounding box center [239, 314] width 9 height 9
checkbox input "true"
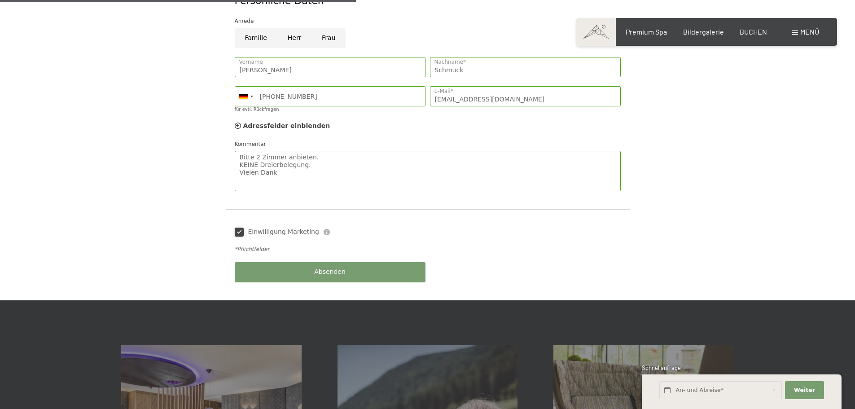
scroll to position [359, 0]
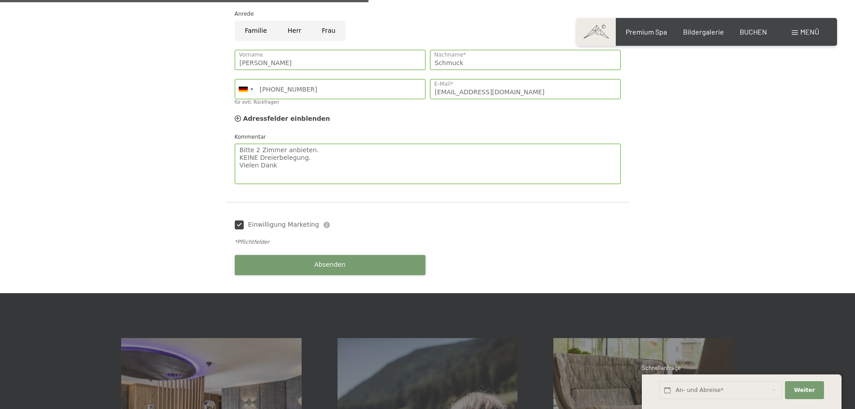
click at [331, 260] on span "Absenden" at bounding box center [329, 264] width 31 height 9
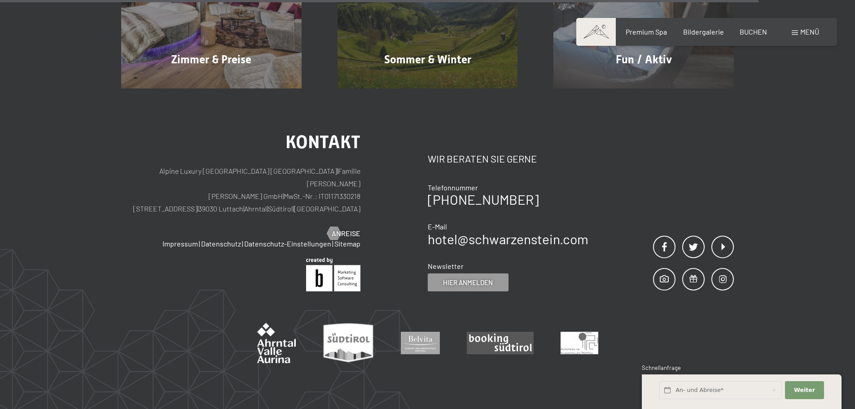
scroll to position [584, 0]
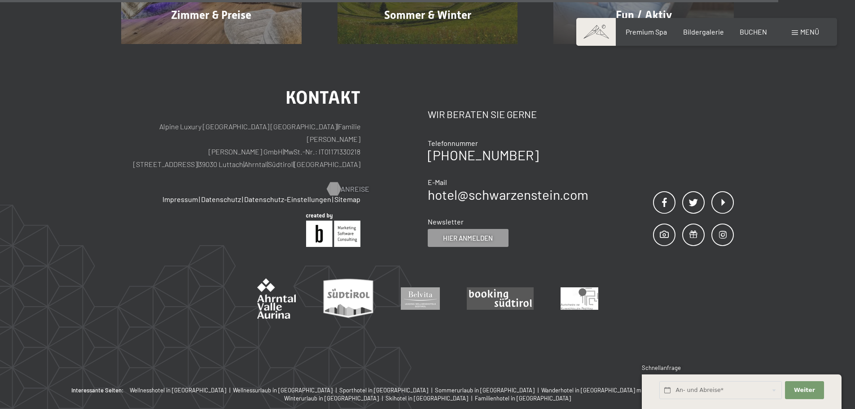
click at [350, 184] on span "Anreise" at bounding box center [355, 189] width 29 height 10
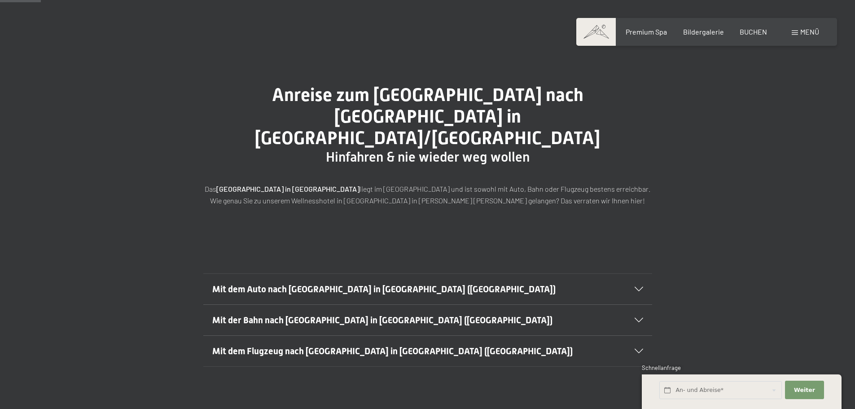
scroll to position [45, 0]
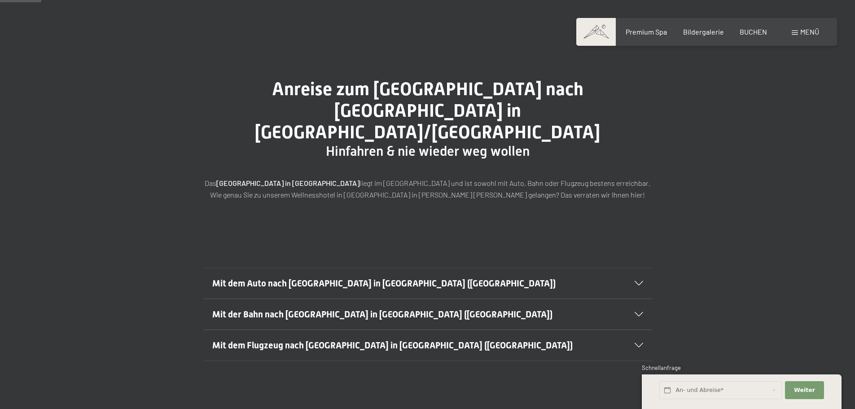
click at [308, 308] on h2 "Mit der Bahn nach [GEOGRAPHIC_DATA] in [GEOGRAPHIC_DATA] ([GEOGRAPHIC_DATA])" at bounding box center [406, 314] width 388 height 13
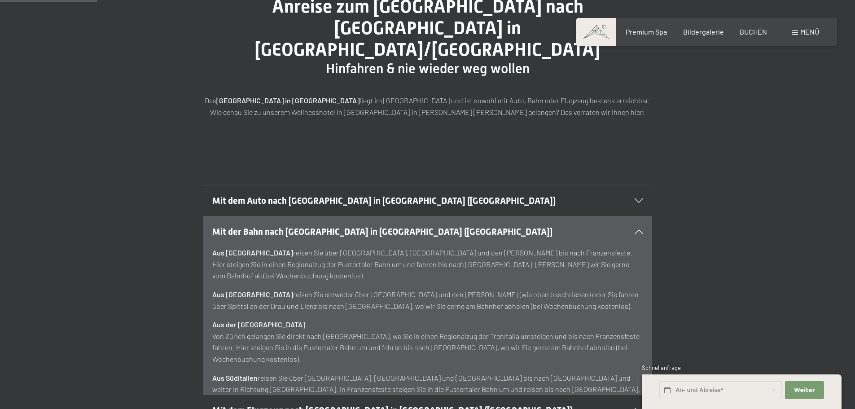
scroll to position [135, 0]
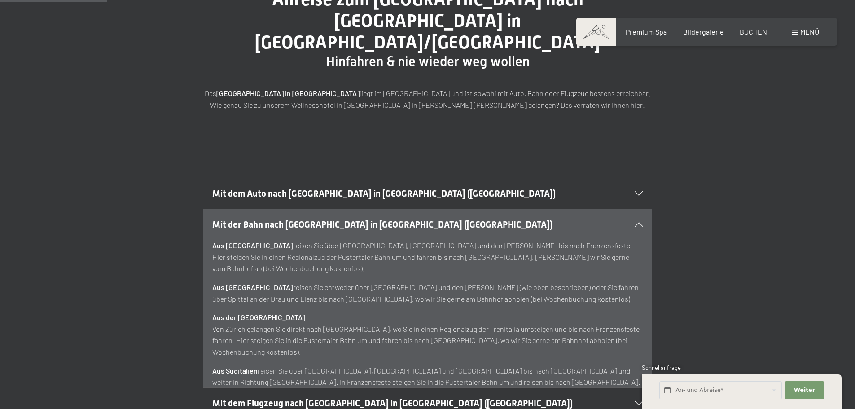
click at [308, 188] on span "Mit dem Auto nach [GEOGRAPHIC_DATA] in [GEOGRAPHIC_DATA] ([GEOGRAPHIC_DATA])" at bounding box center [384, 193] width 344 height 11
